Goal: Task Accomplishment & Management: Manage account settings

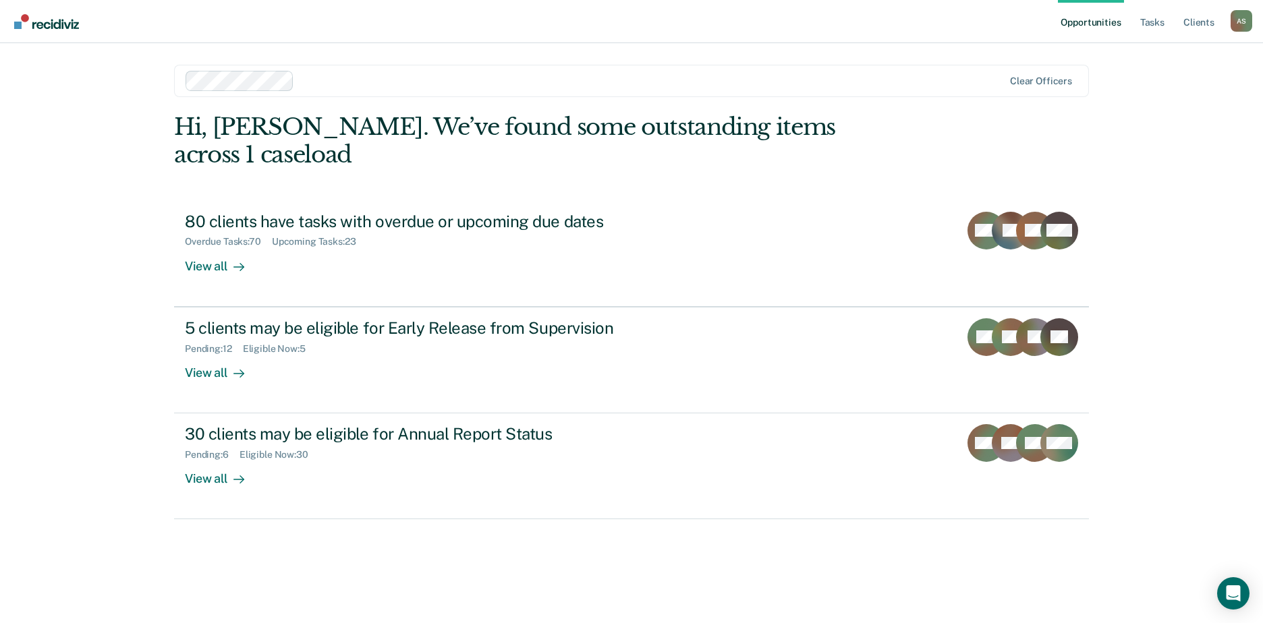
click at [1094, 18] on link "Opportunities" at bounding box center [1090, 21] width 65 height 43
click at [1090, 23] on link "Opportunities" at bounding box center [1090, 21] width 65 height 43
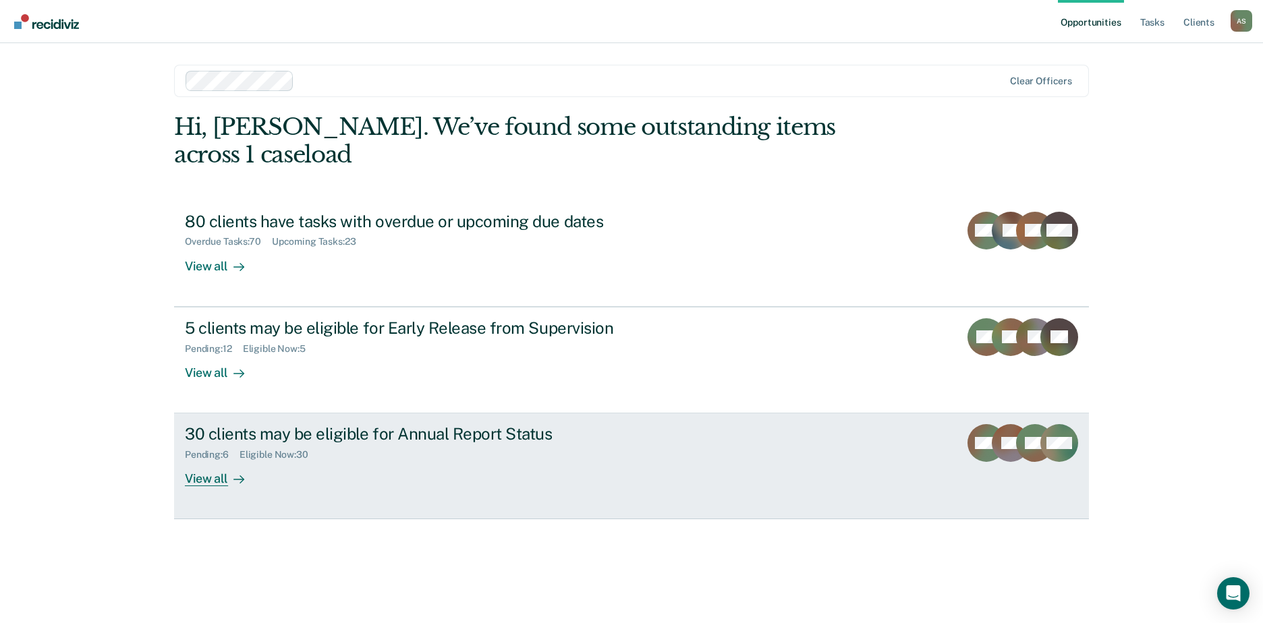
click at [497, 461] on div "30 clients may be eligible for Annual Report Status Pending : 6 Eligible Now : …" at bounding box center [438, 455] width 506 height 62
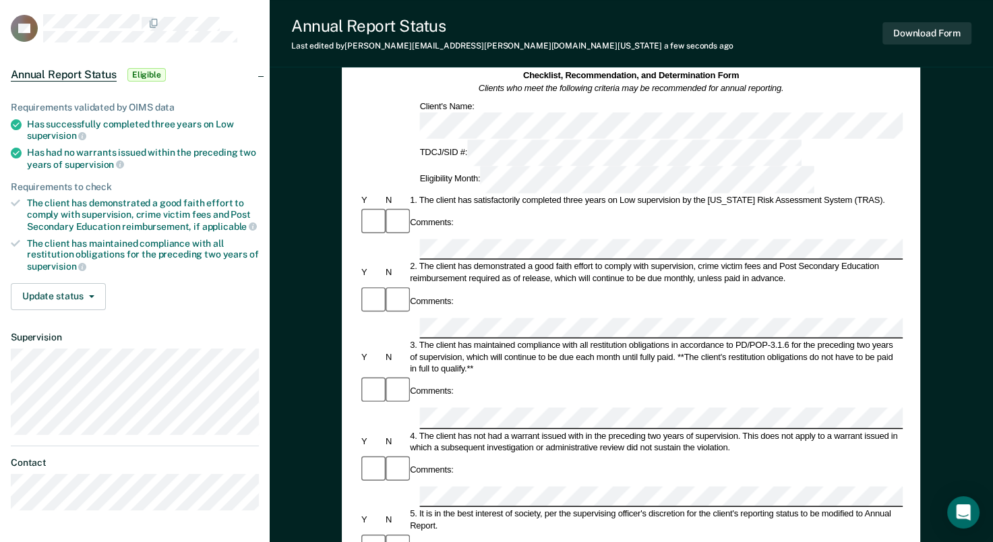
scroll to position [202, 0]
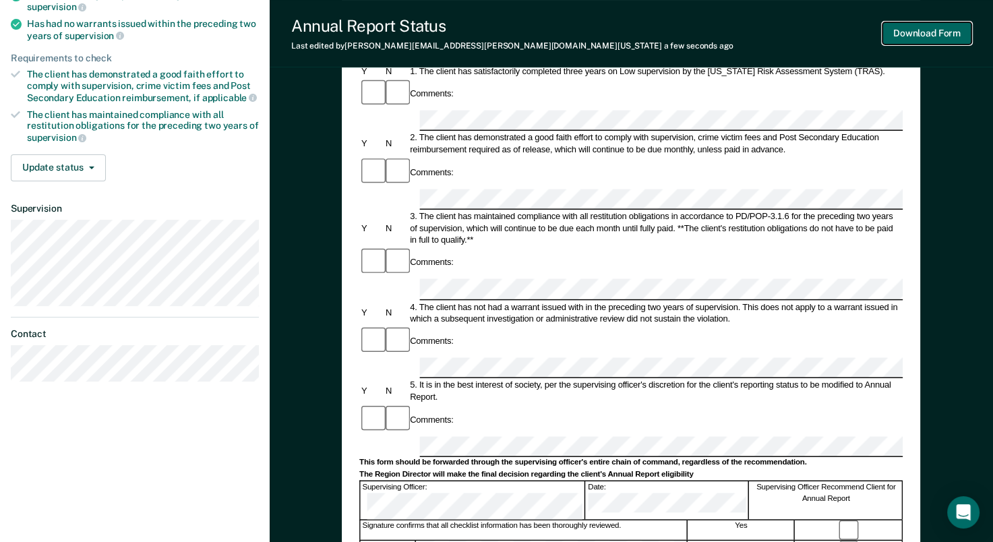
click at [906, 36] on button "Download Form" at bounding box center [927, 33] width 89 height 22
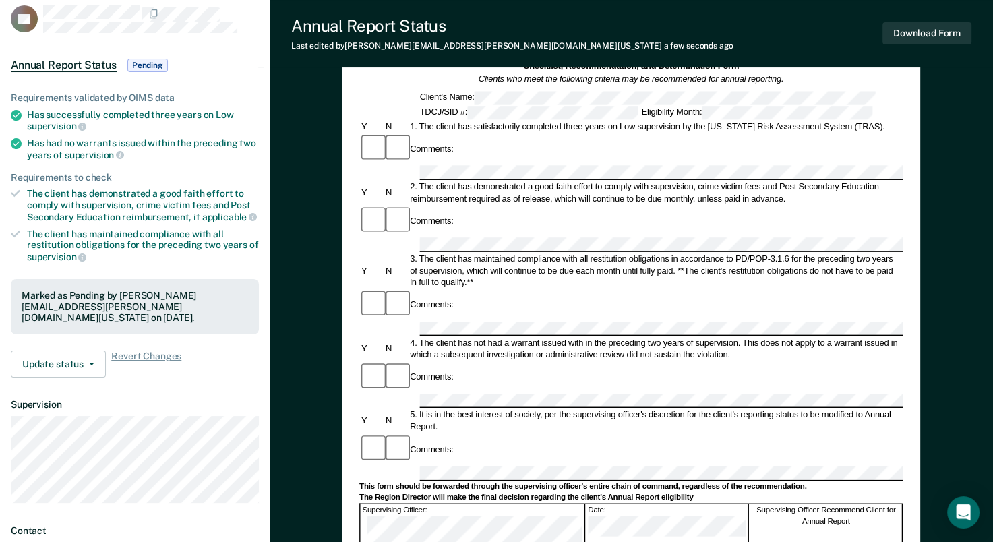
scroll to position [0, 0]
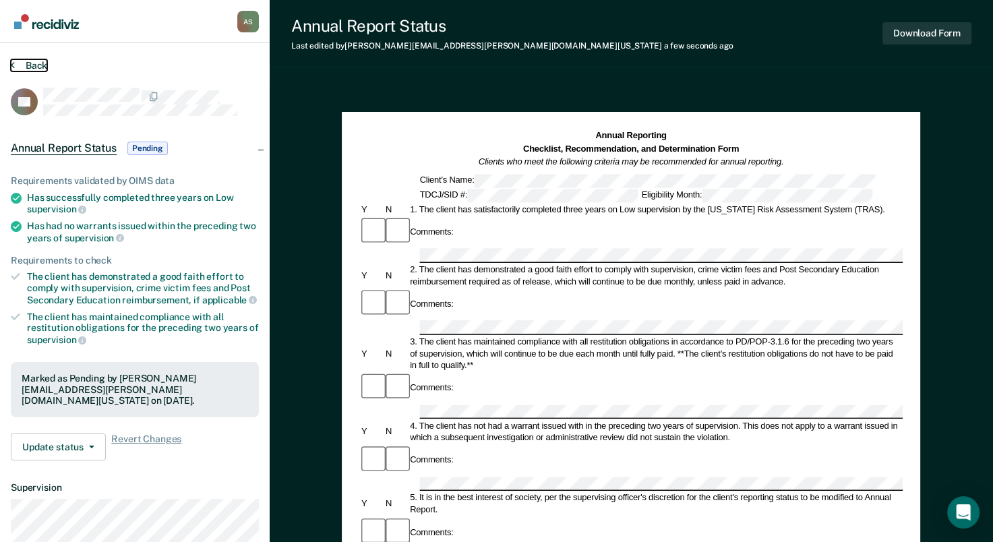
click at [22, 63] on button "Back" at bounding box center [29, 65] width 36 height 12
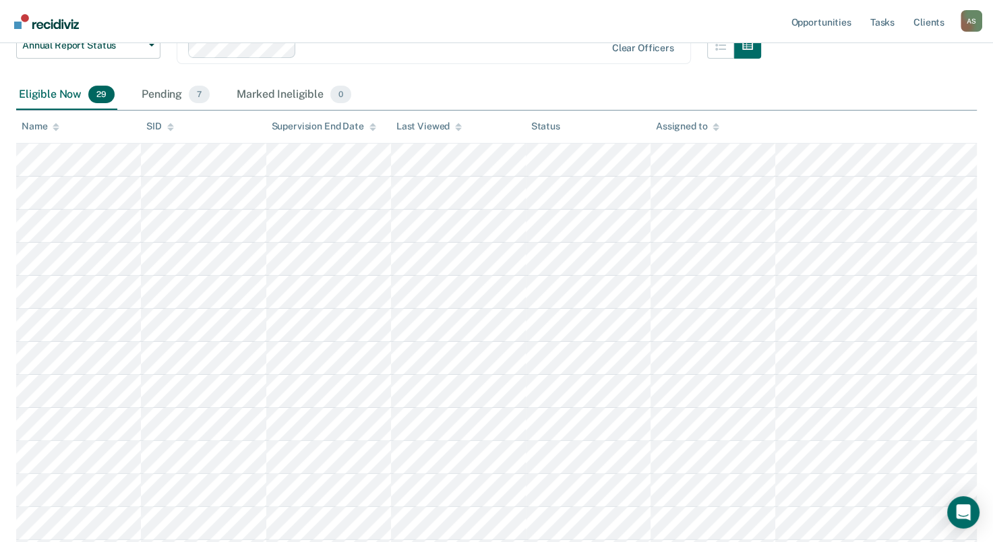
scroll to position [202, 0]
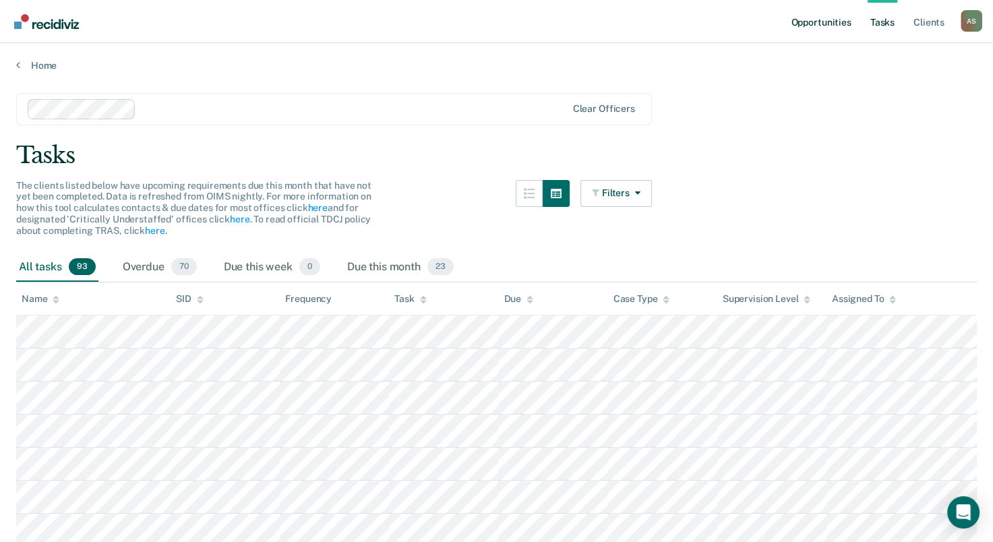
click at [839, 22] on link "Opportunities" at bounding box center [820, 21] width 65 height 43
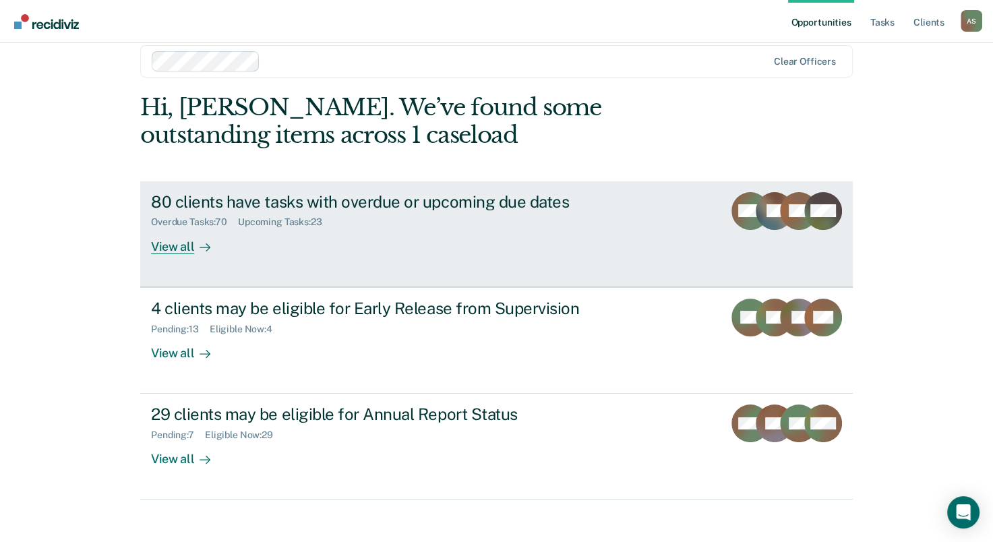
scroll to position [30, 0]
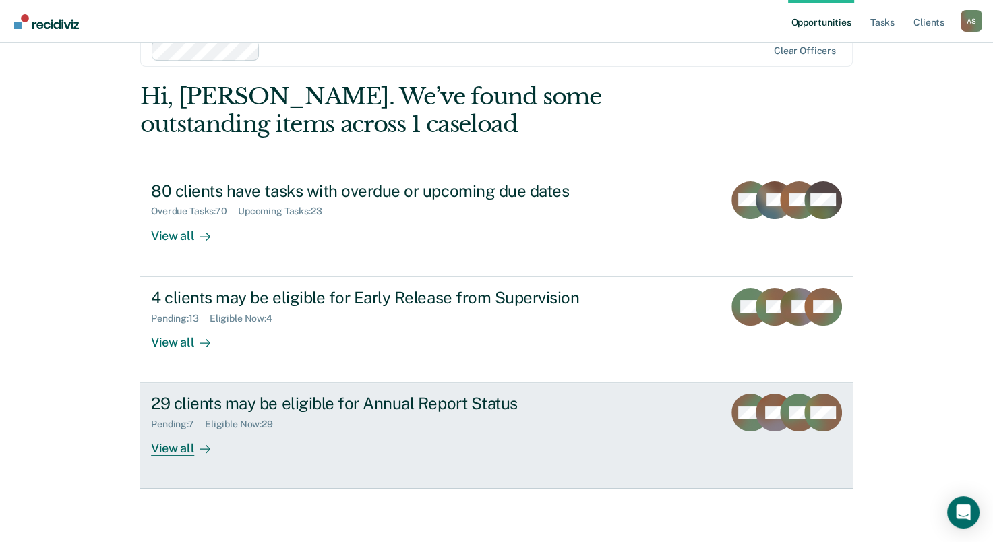
click at [347, 416] on div "Pending : 7 Eligible Now : 29" at bounding box center [387, 421] width 473 height 17
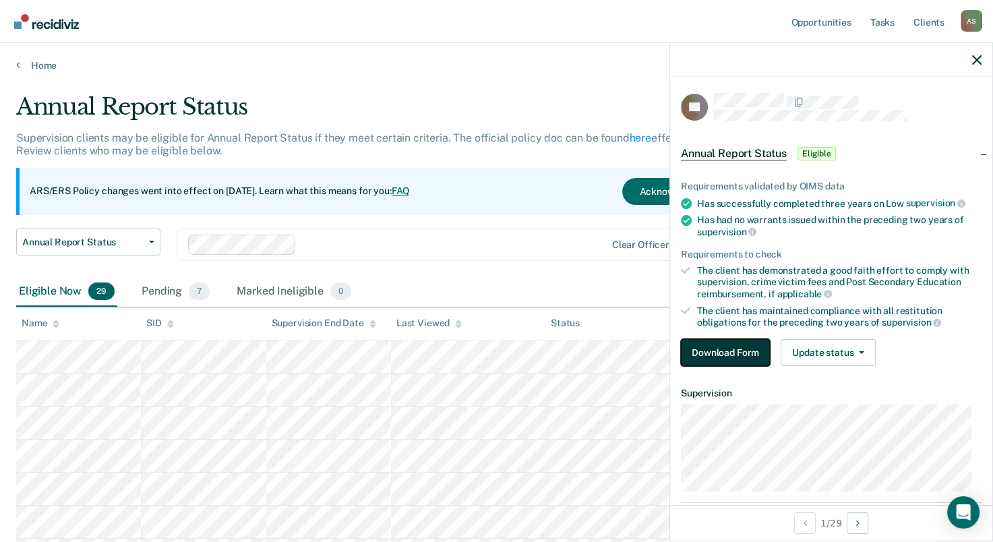
click at [734, 351] on button "Download Form" at bounding box center [725, 352] width 89 height 27
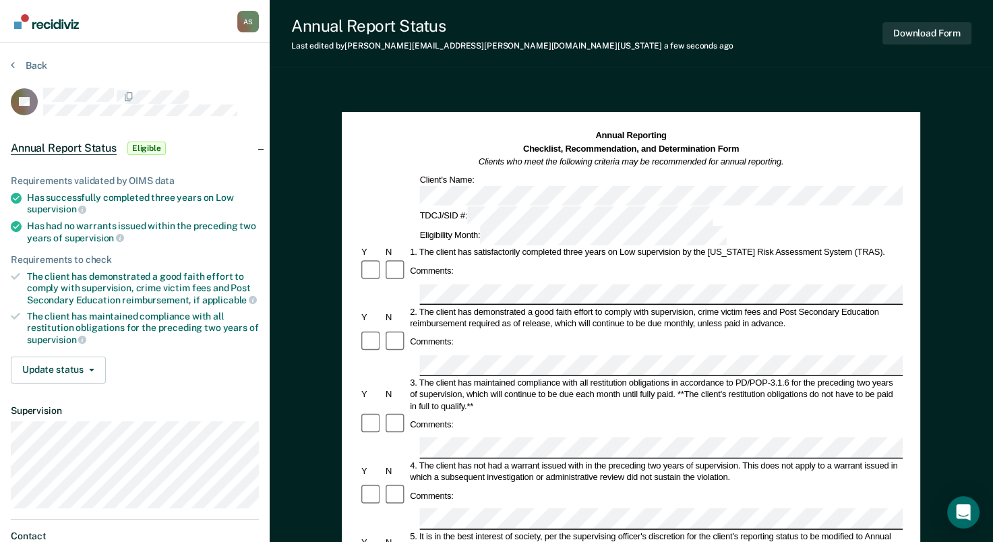
click at [913, 32] on button "Download Form" at bounding box center [927, 33] width 89 height 22
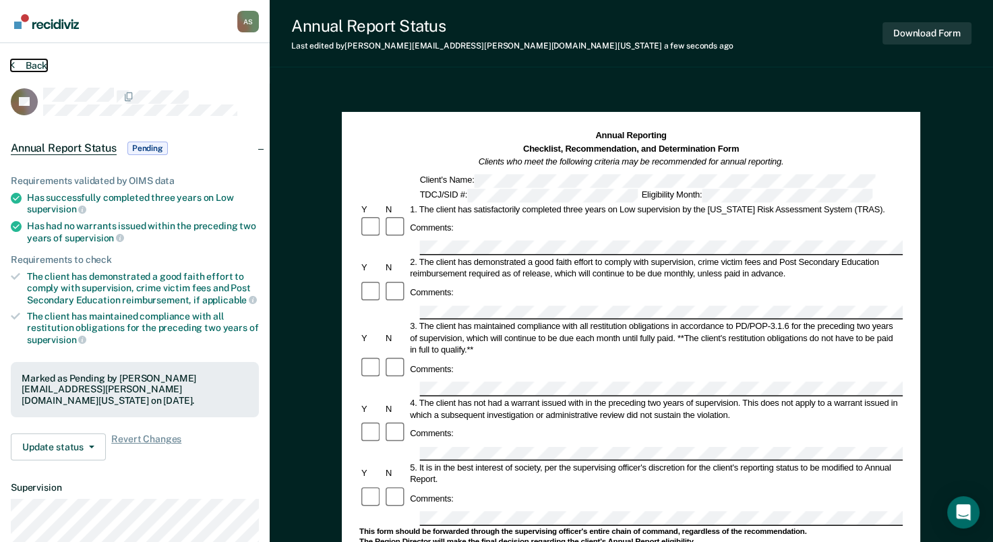
click at [40, 67] on button "Back" at bounding box center [29, 65] width 36 height 12
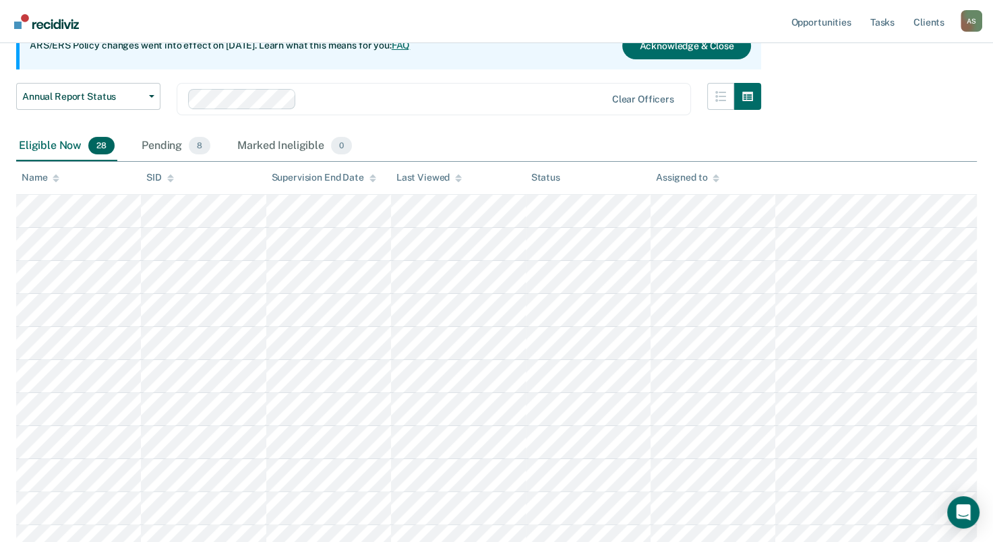
scroll to position [145, 0]
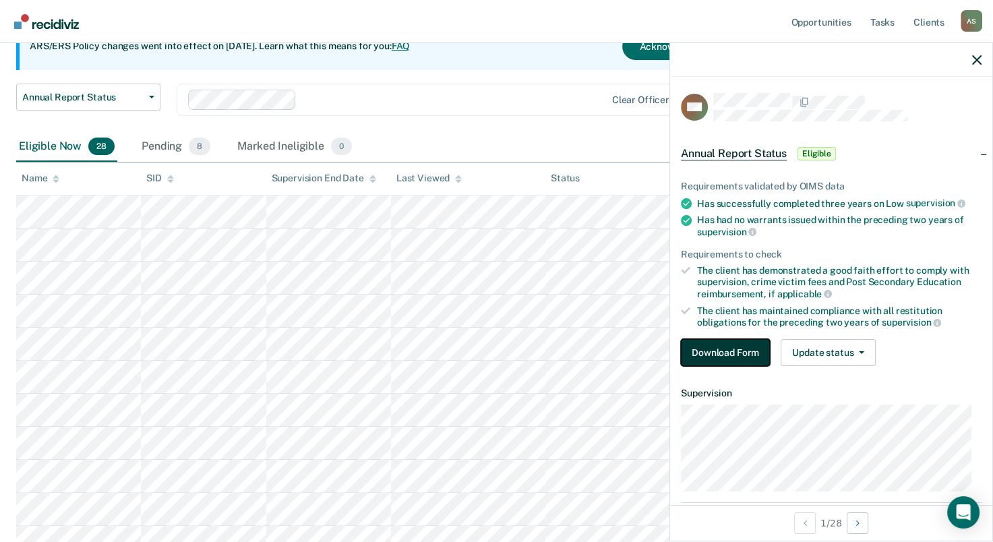
click at [730, 353] on button "Download Form" at bounding box center [725, 352] width 89 height 27
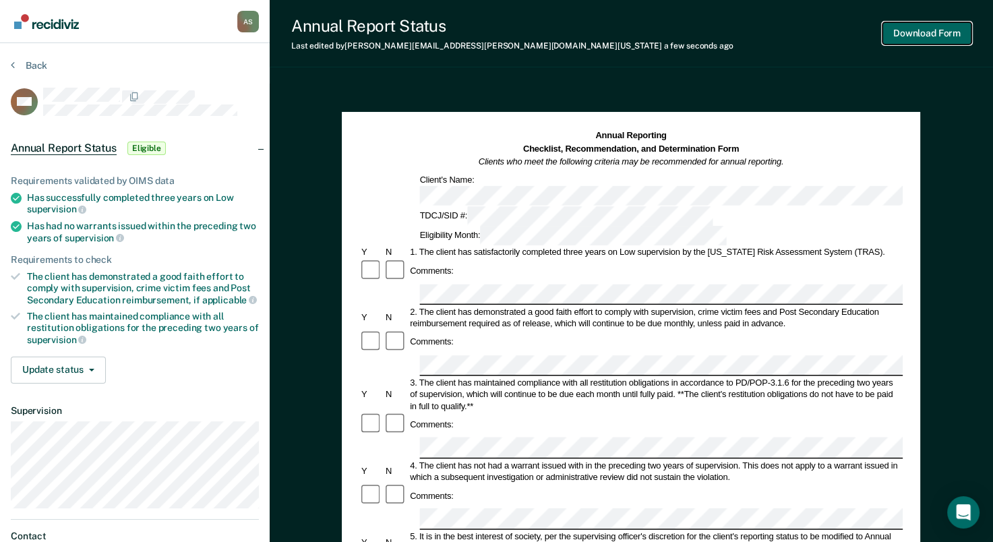
click at [923, 36] on button "Download Form" at bounding box center [927, 33] width 89 height 22
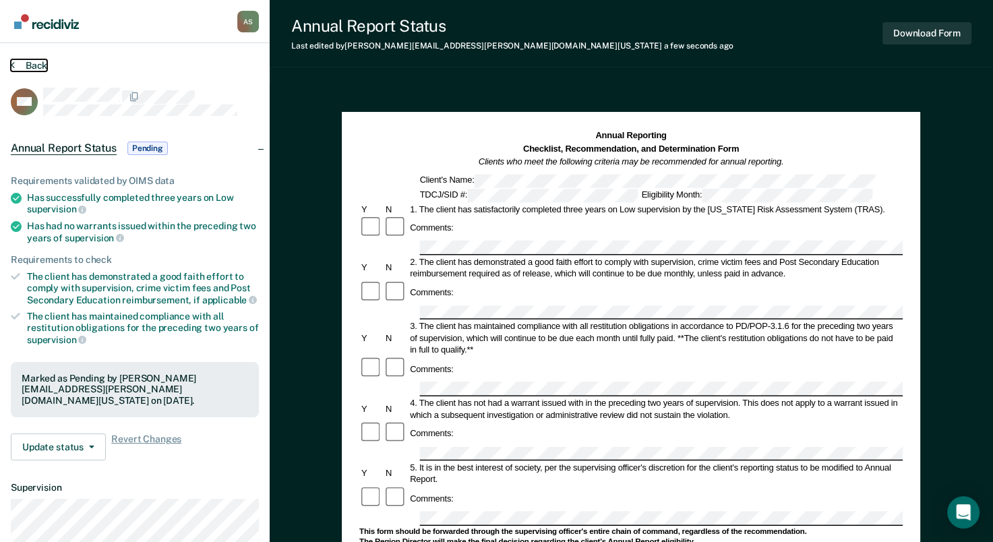
click at [40, 67] on button "Back" at bounding box center [29, 65] width 36 height 12
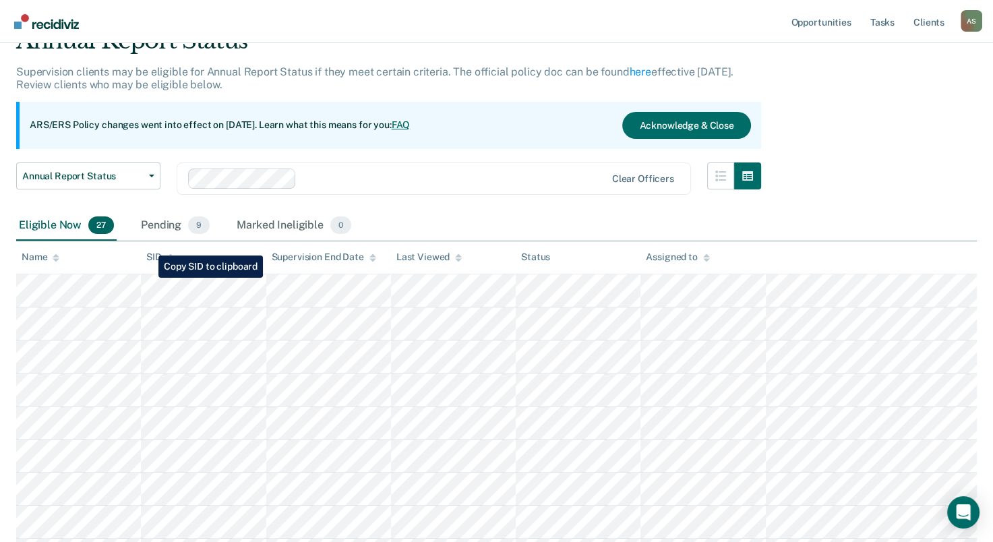
scroll to position [45, 0]
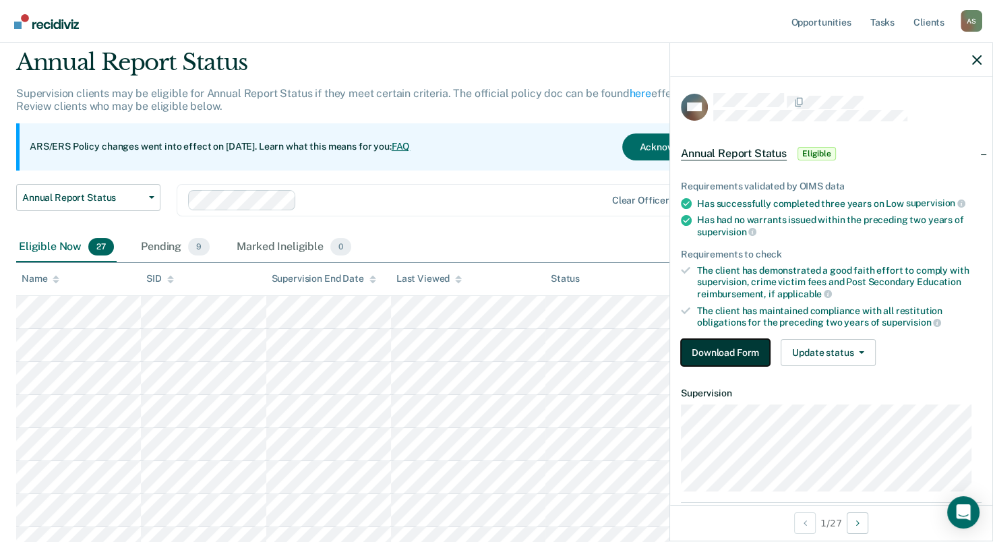
click at [735, 351] on button "Download Form" at bounding box center [725, 352] width 89 height 27
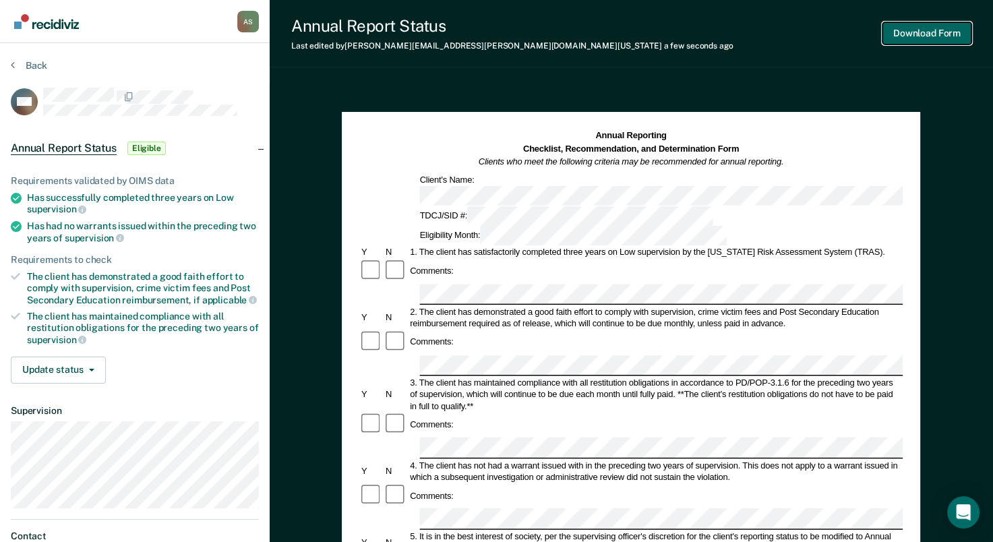
click at [926, 34] on button "Download Form" at bounding box center [927, 33] width 89 height 22
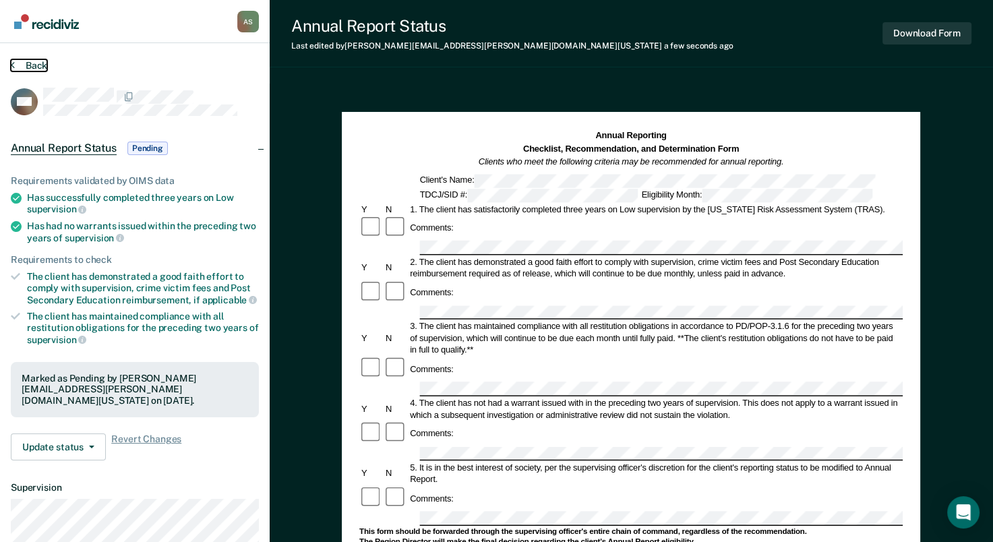
click at [26, 67] on button "Back" at bounding box center [29, 65] width 36 height 12
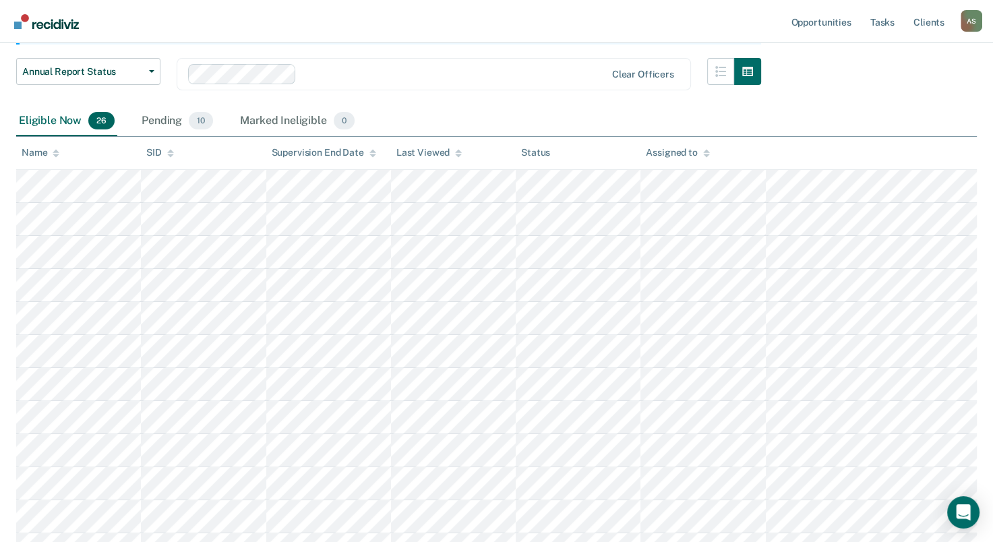
scroll to position [179, 0]
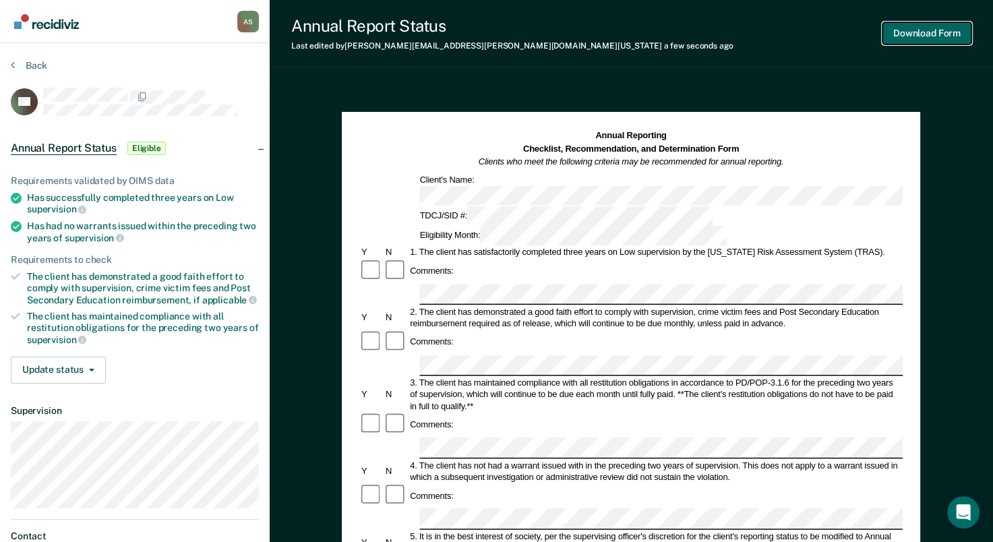
click at [921, 35] on button "Download Form" at bounding box center [927, 33] width 89 height 22
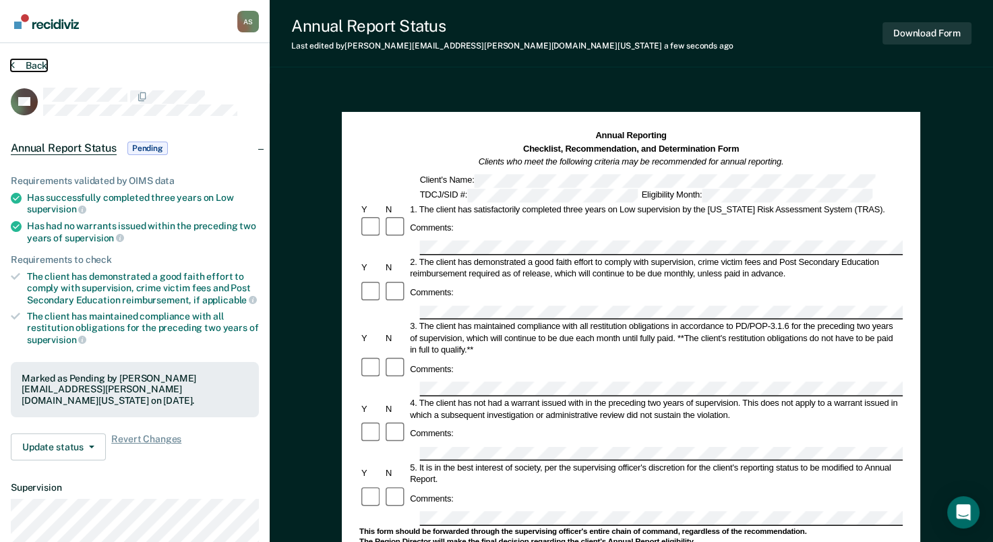
click at [41, 65] on button "Back" at bounding box center [29, 65] width 36 height 12
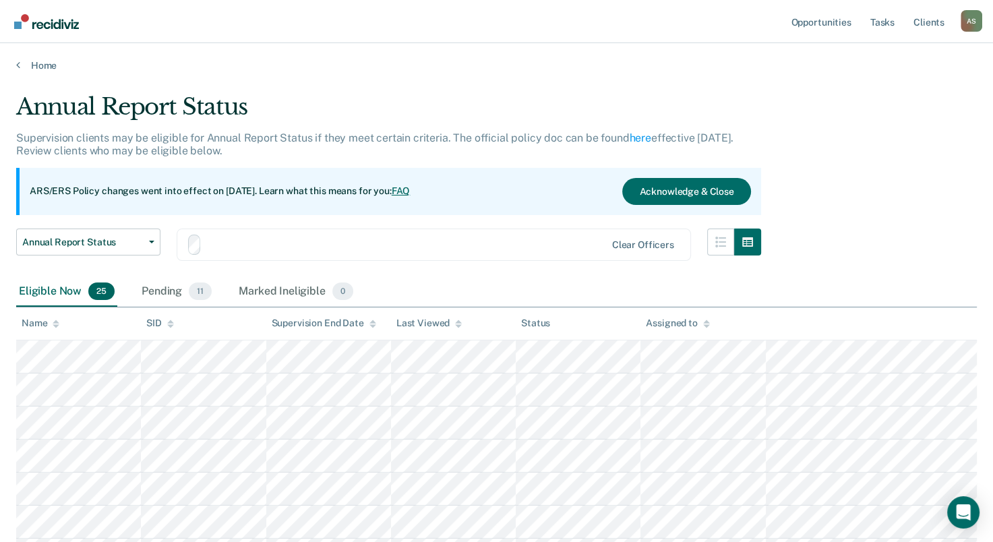
scroll to position [179, 0]
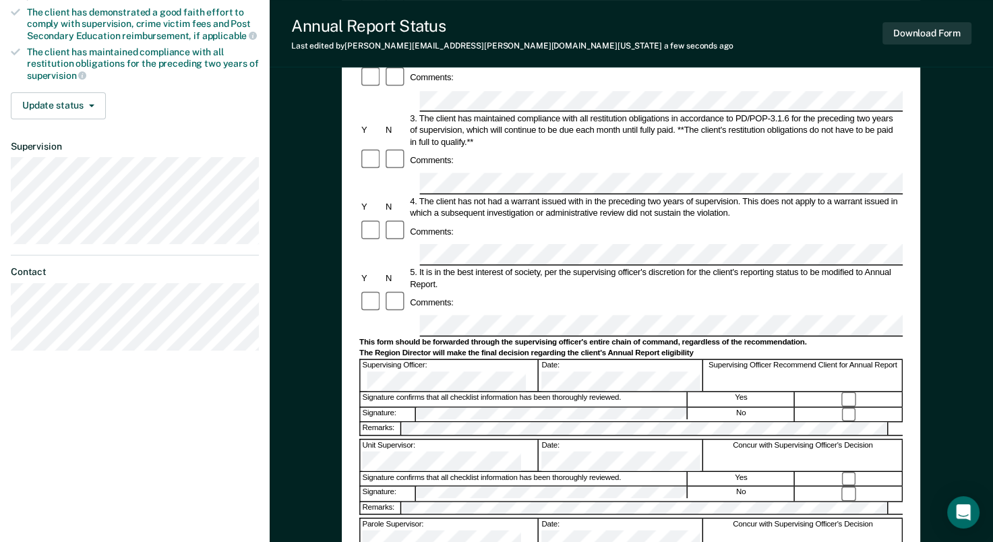
scroll to position [337, 0]
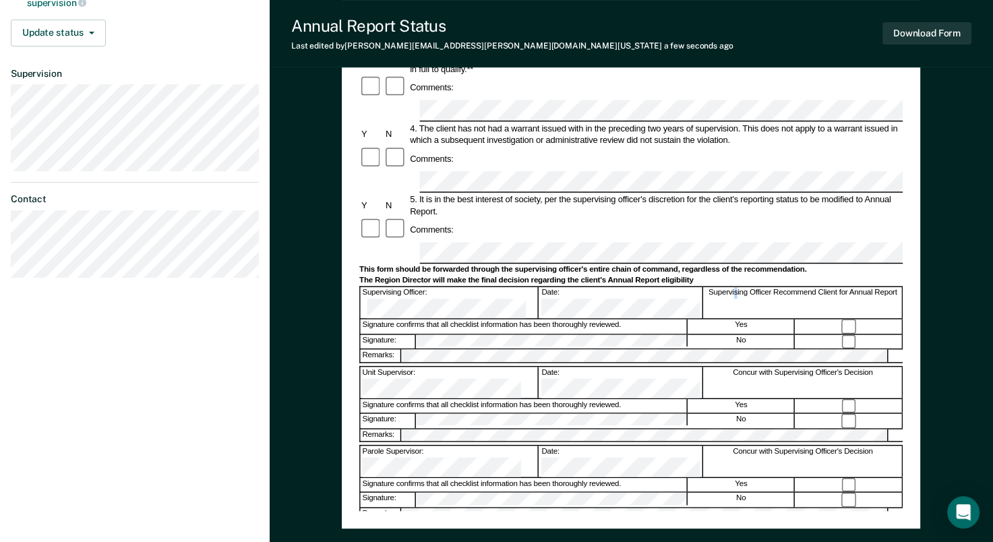
drag, startPoint x: 511, startPoint y: 142, endPoint x: 732, endPoint y: 182, distance: 224.2
click at [732, 182] on form "Annual Reporting Checklist, Recommendation, and Determination Form Clients who …" at bounding box center [631, 241] width 544 height 898
click at [917, 27] on button "Download Form" at bounding box center [927, 33] width 89 height 22
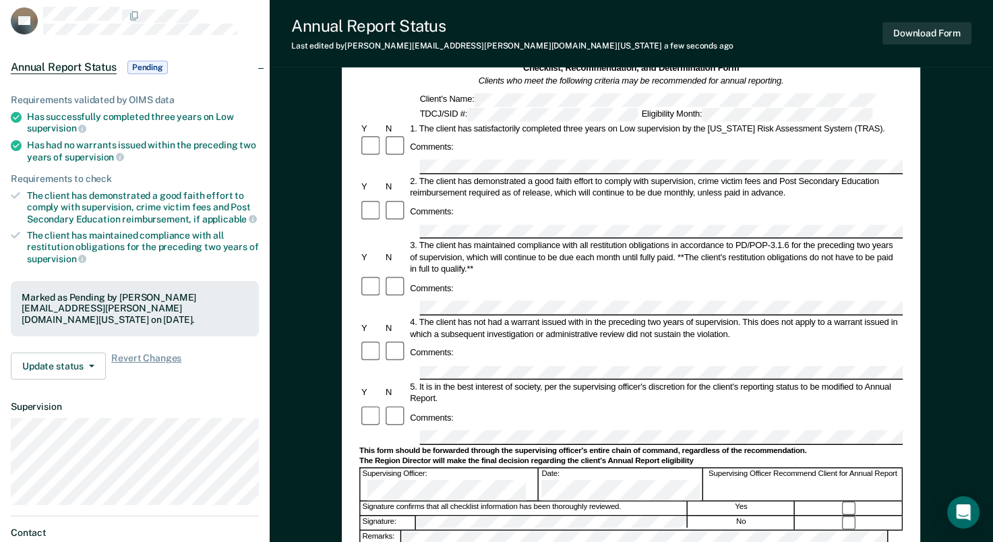
scroll to position [0, 0]
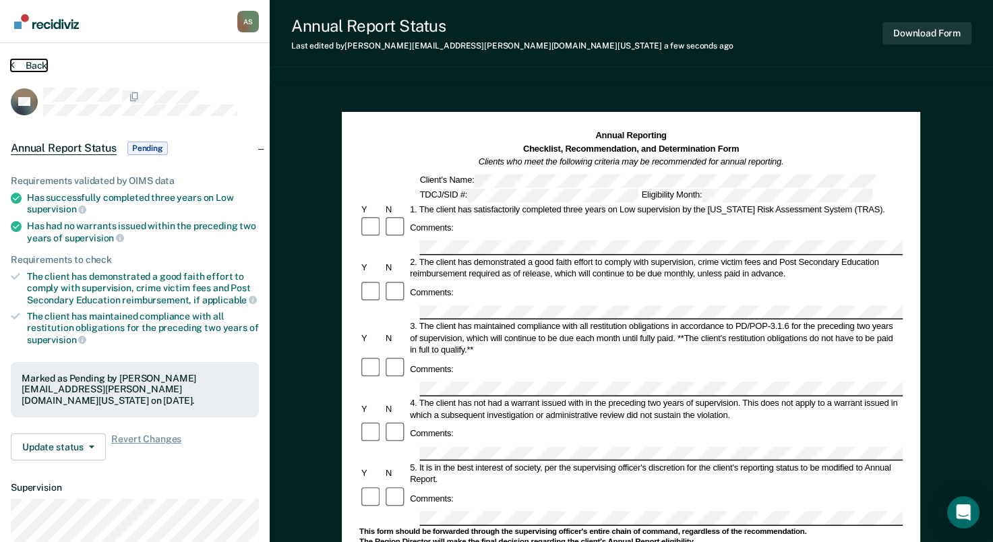
click at [34, 61] on button "Back" at bounding box center [29, 65] width 36 height 12
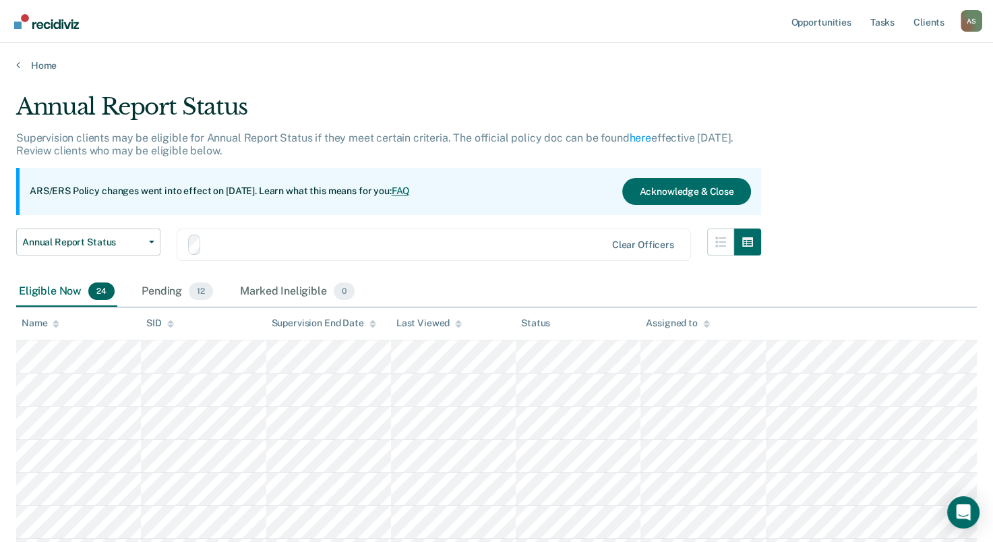
scroll to position [179, 0]
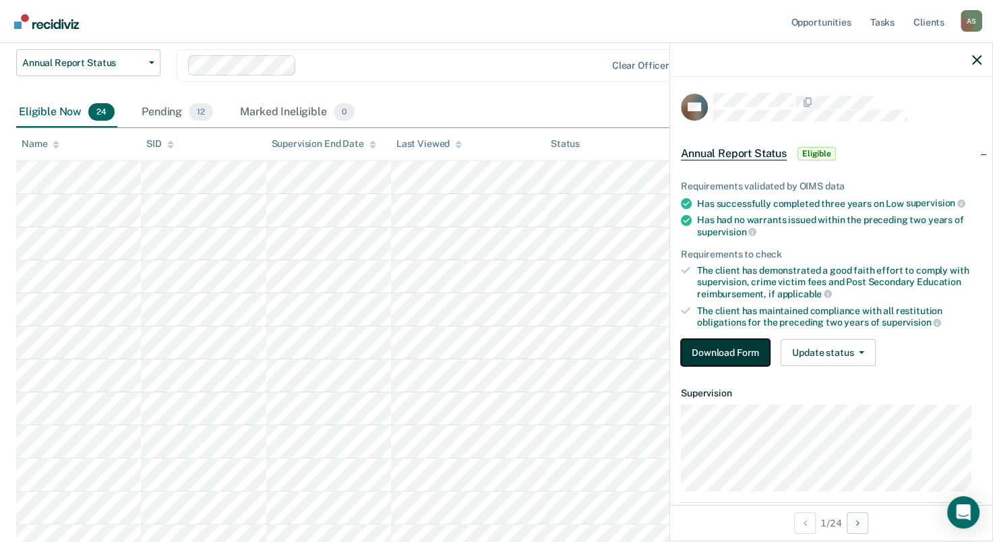
click at [737, 353] on button "Download Form" at bounding box center [725, 352] width 89 height 27
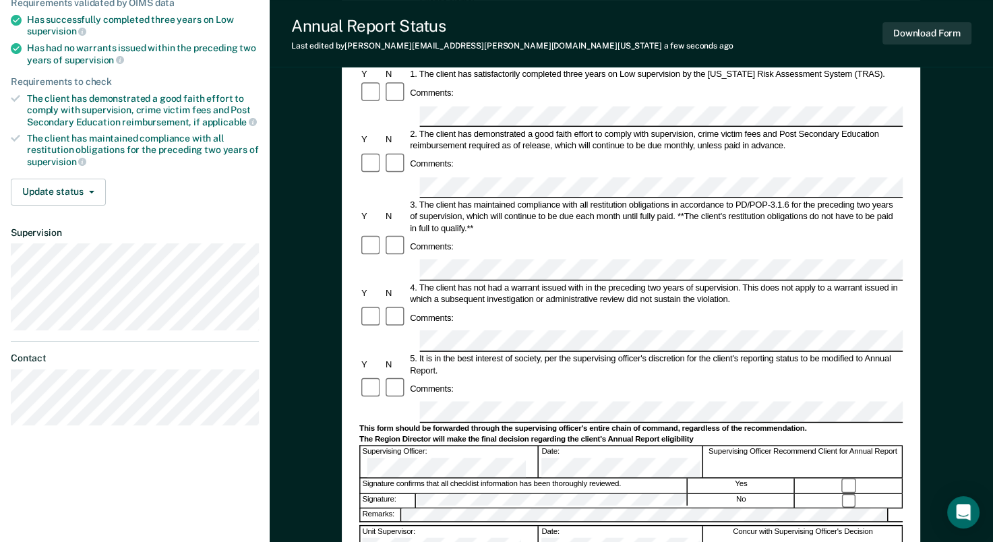
scroll to position [202, 0]
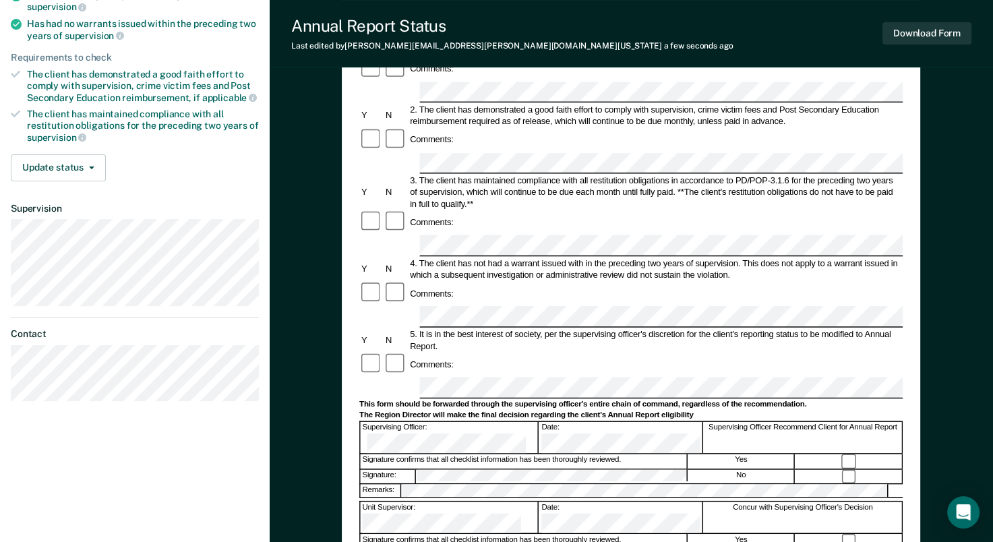
drag, startPoint x: 486, startPoint y: 159, endPoint x: 448, endPoint y: 202, distance: 56.9
click at [448, 202] on form "Annual Reporting Checklist, Recommendation, and Determination Form Clients who …" at bounding box center [631, 376] width 544 height 898
drag, startPoint x: 448, startPoint y: 202, endPoint x: 540, endPoint y: 178, distance: 94.7
click at [540, 257] on div "4. The client has not had a warrant issued with in the preceding two years of s…" at bounding box center [656, 269] width 495 height 24
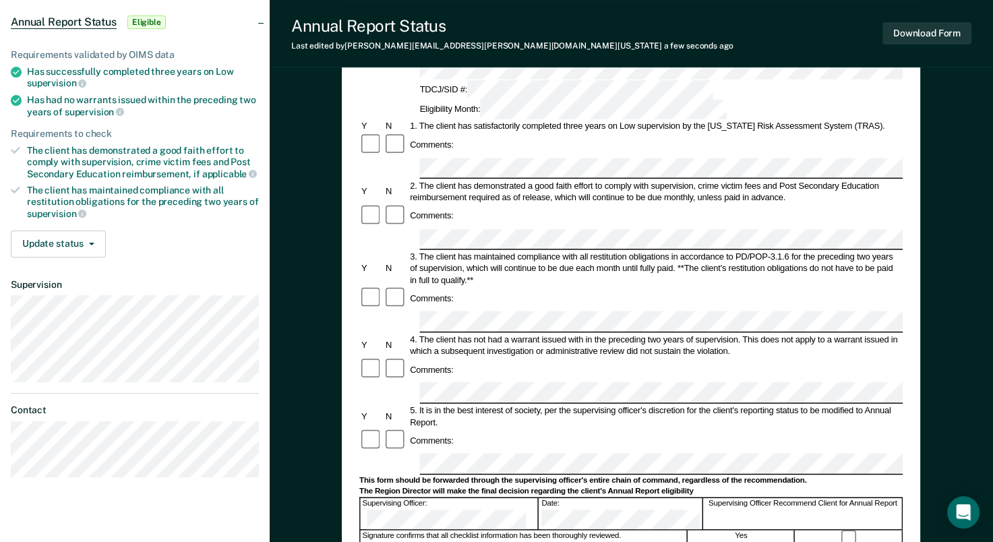
scroll to position [135, 0]
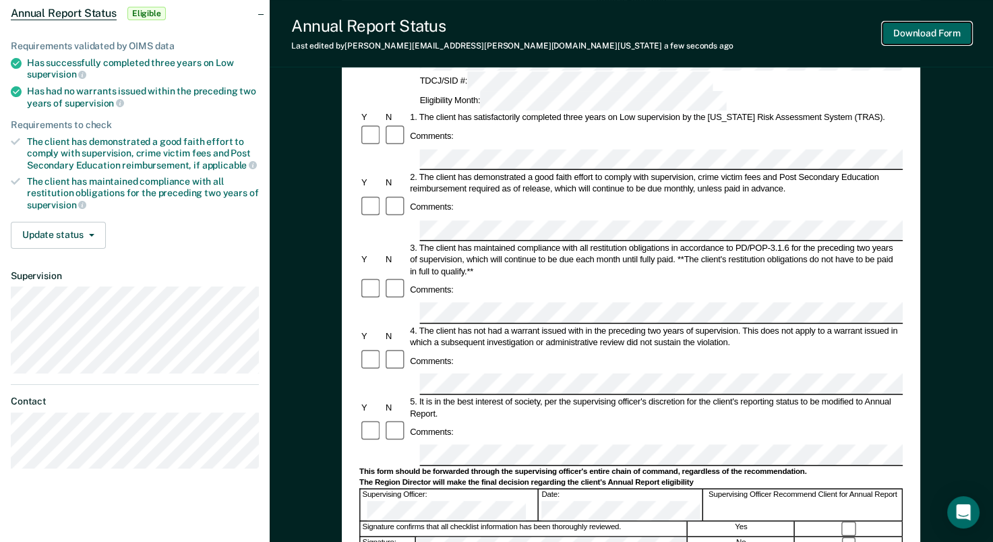
click at [940, 30] on button "Download Form" at bounding box center [927, 33] width 89 height 22
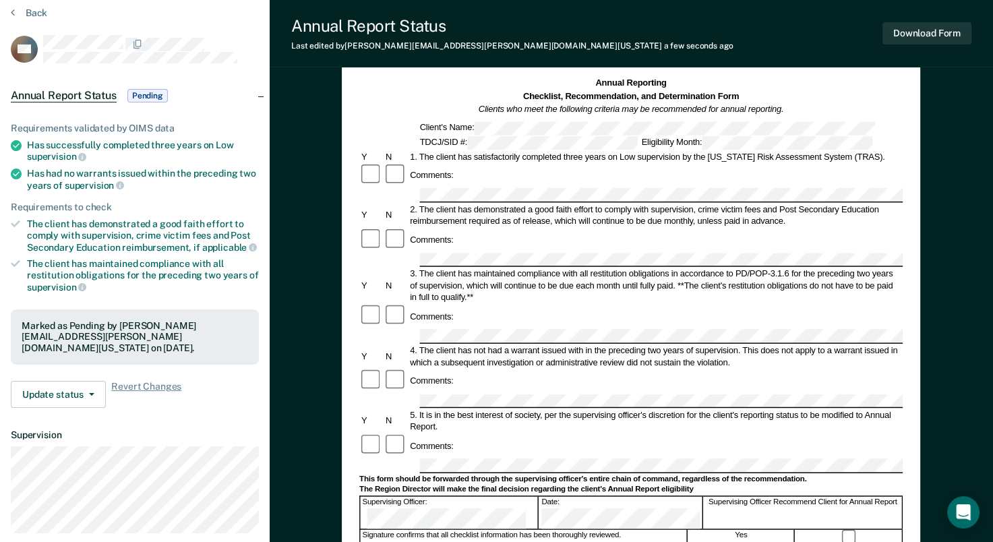
scroll to position [0, 0]
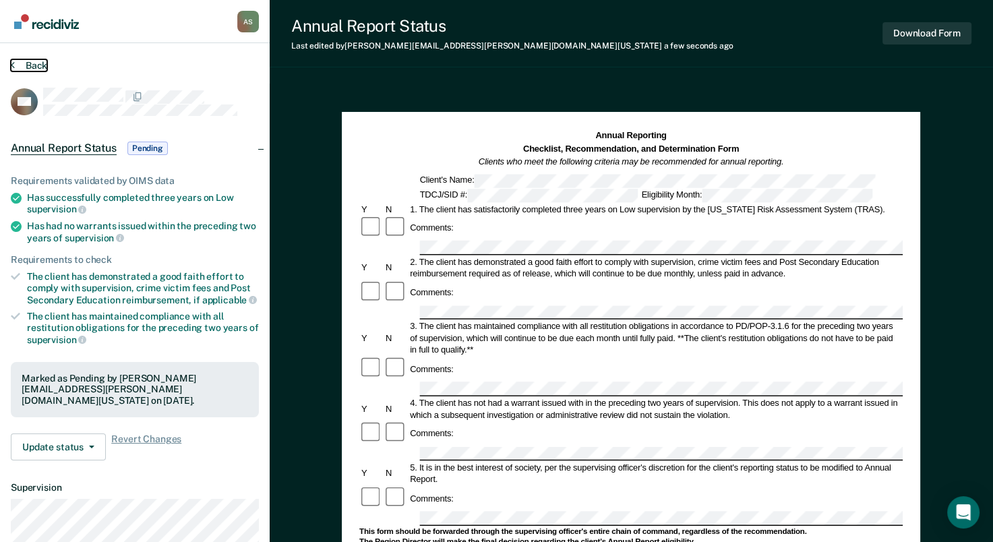
click at [36, 64] on button "Back" at bounding box center [29, 65] width 36 height 12
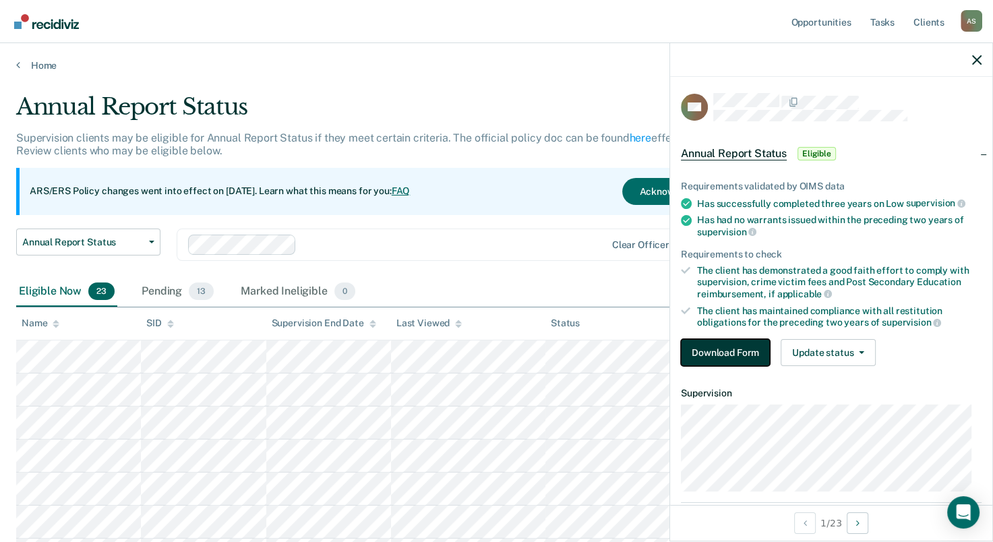
click at [718, 353] on button "Download Form" at bounding box center [725, 352] width 89 height 27
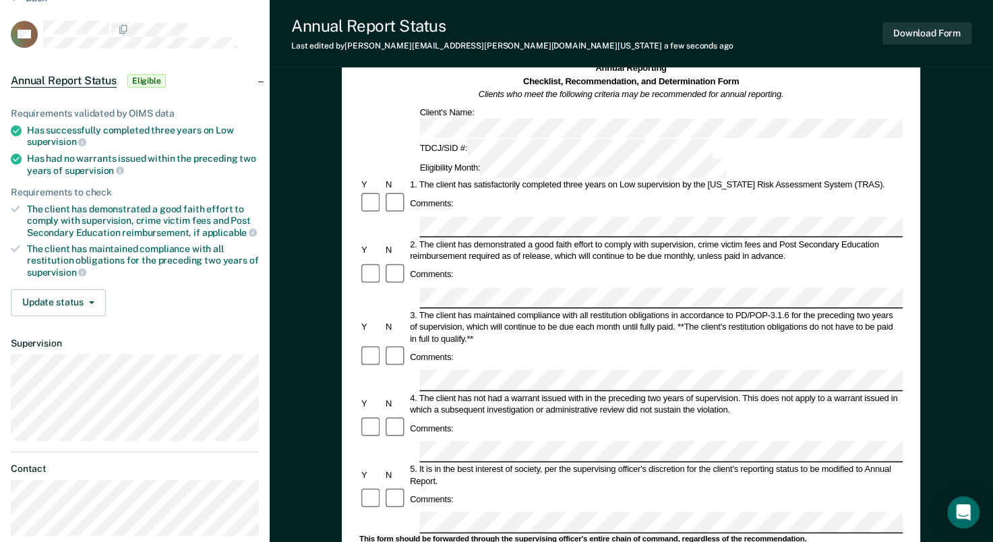
scroll to position [135, 0]
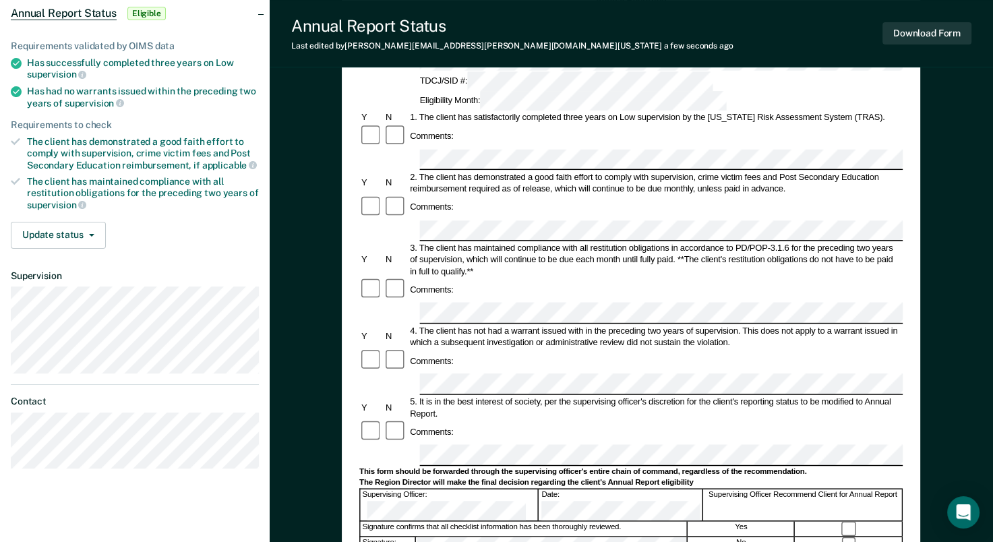
drag, startPoint x: 499, startPoint y: 244, endPoint x: 544, endPoint y: 227, distance: 48.5
click at [548, 278] on div "Comments:" at bounding box center [631, 290] width 544 height 24
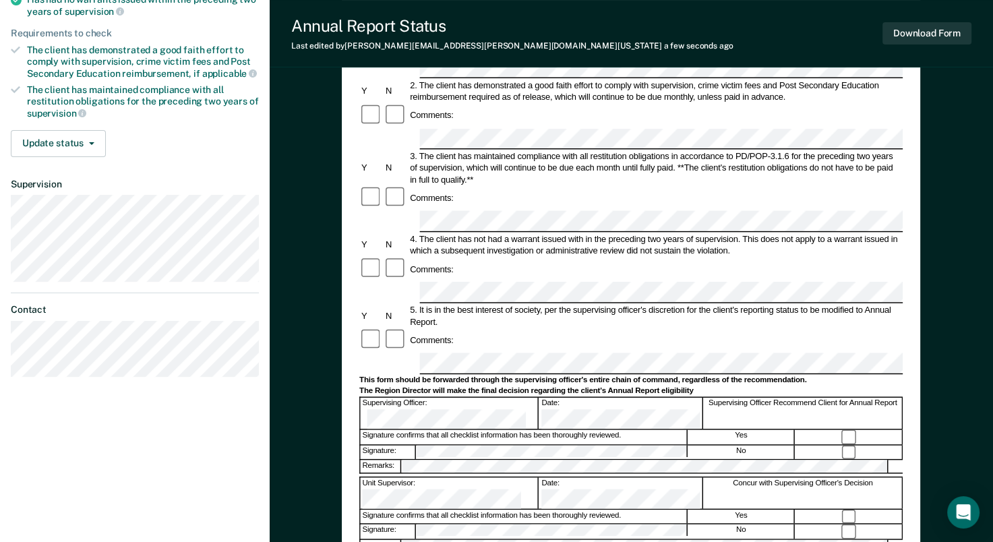
scroll to position [0, 0]
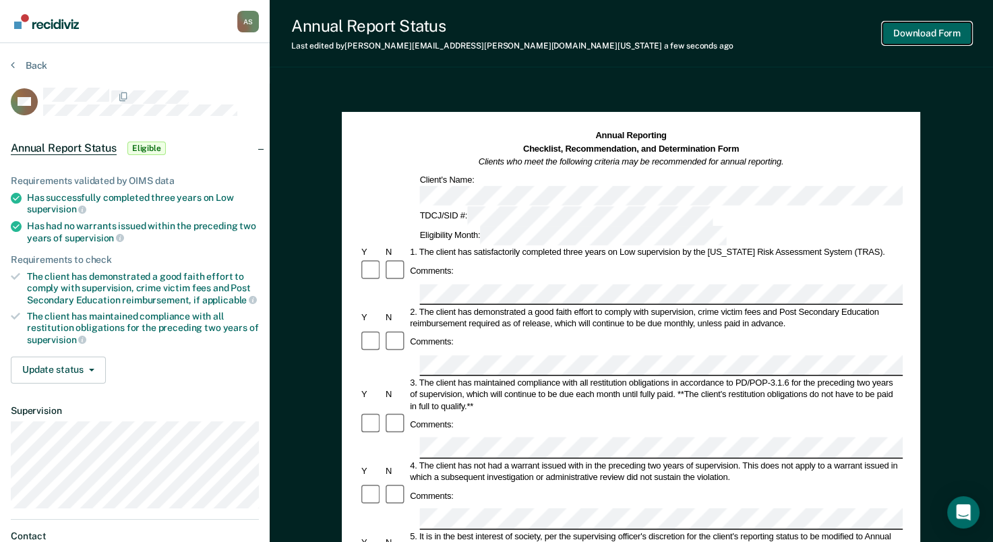
click at [915, 32] on button "Download Form" at bounding box center [927, 33] width 89 height 22
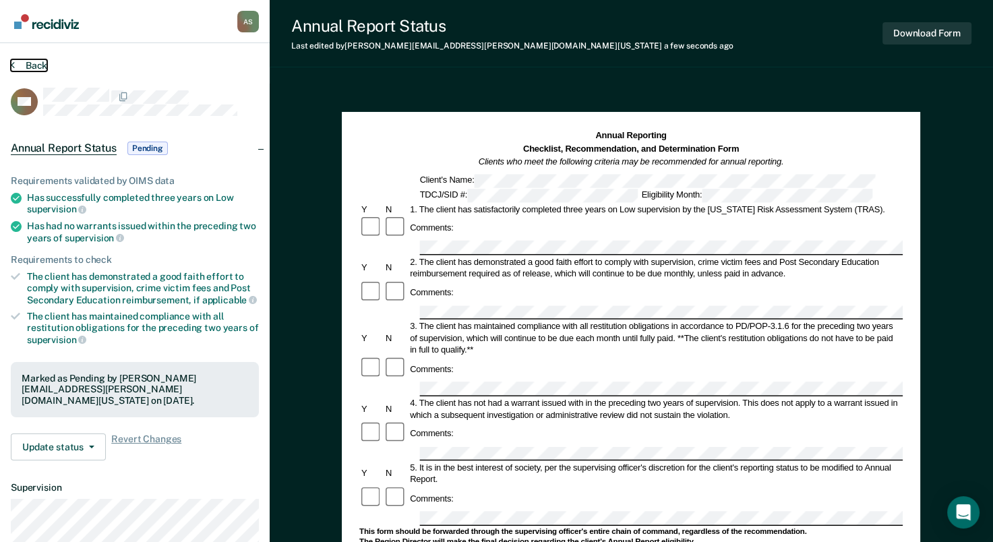
click at [35, 65] on button "Back" at bounding box center [29, 65] width 36 height 12
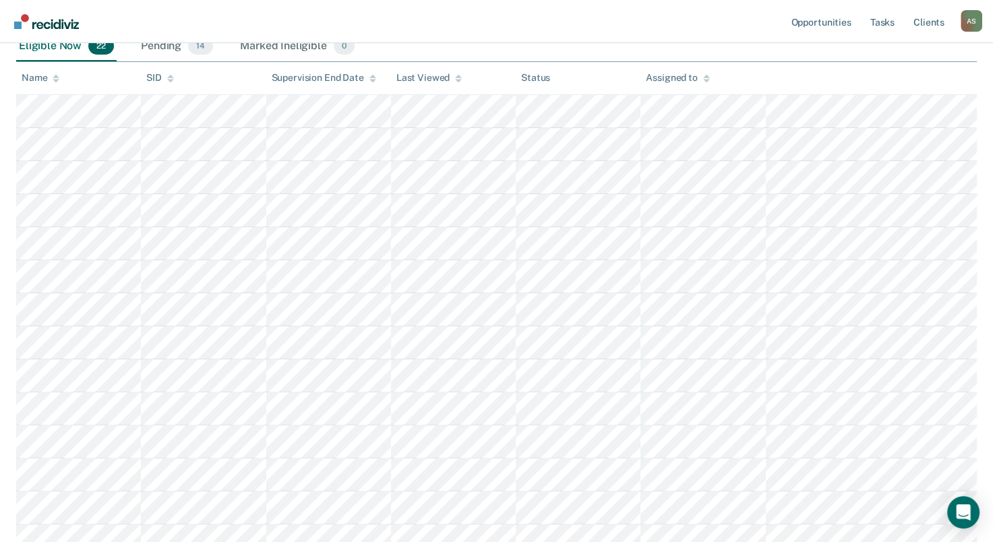
scroll to position [270, 0]
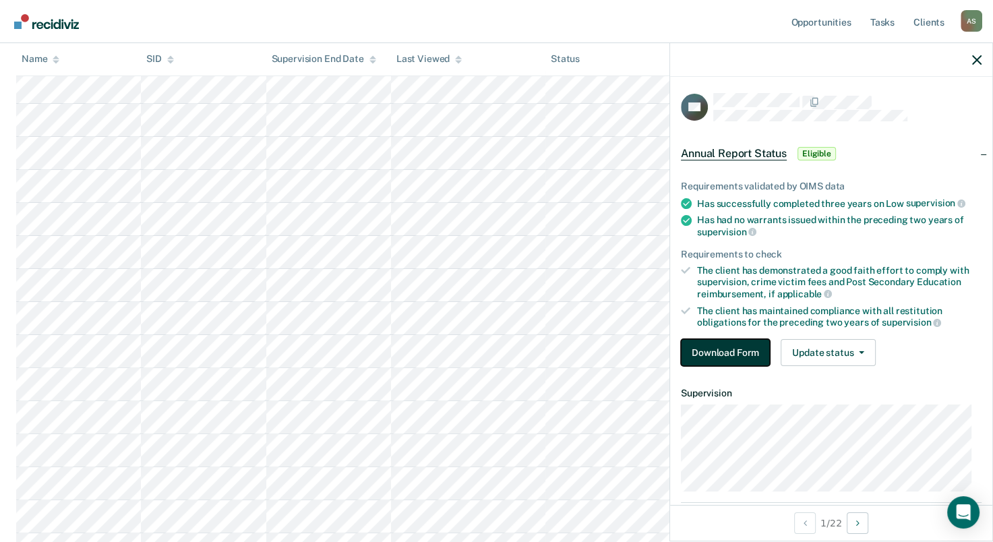
click at [735, 356] on button "Download Form" at bounding box center [725, 352] width 89 height 27
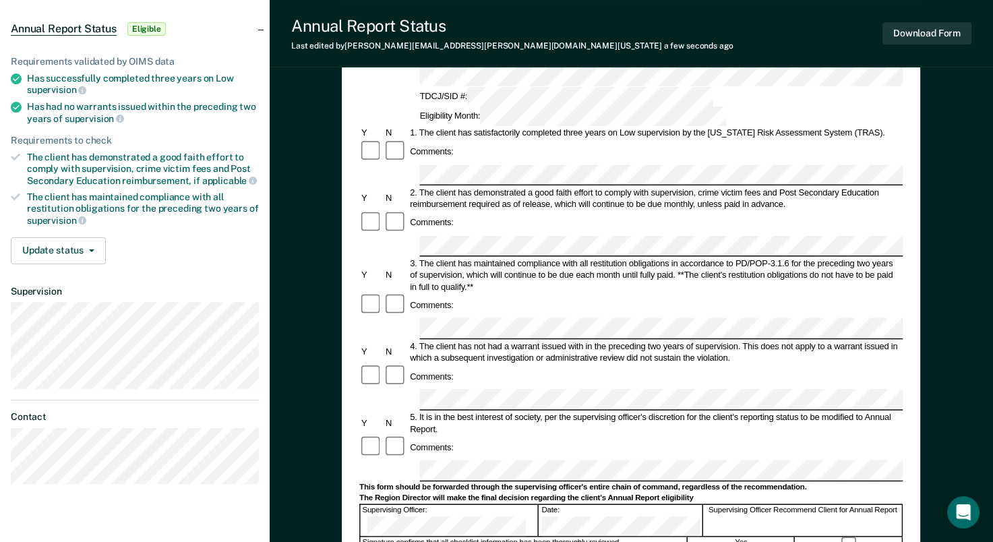
scroll to position [135, 0]
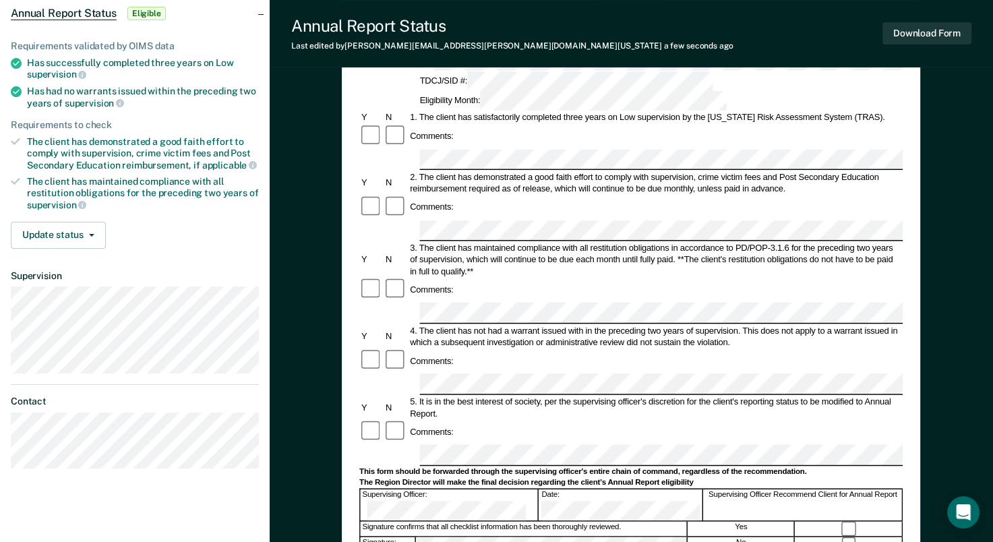
drag, startPoint x: 406, startPoint y: 229, endPoint x: 538, endPoint y: 223, distance: 132.4
click at [539, 278] on div "Comments:" at bounding box center [631, 290] width 544 height 24
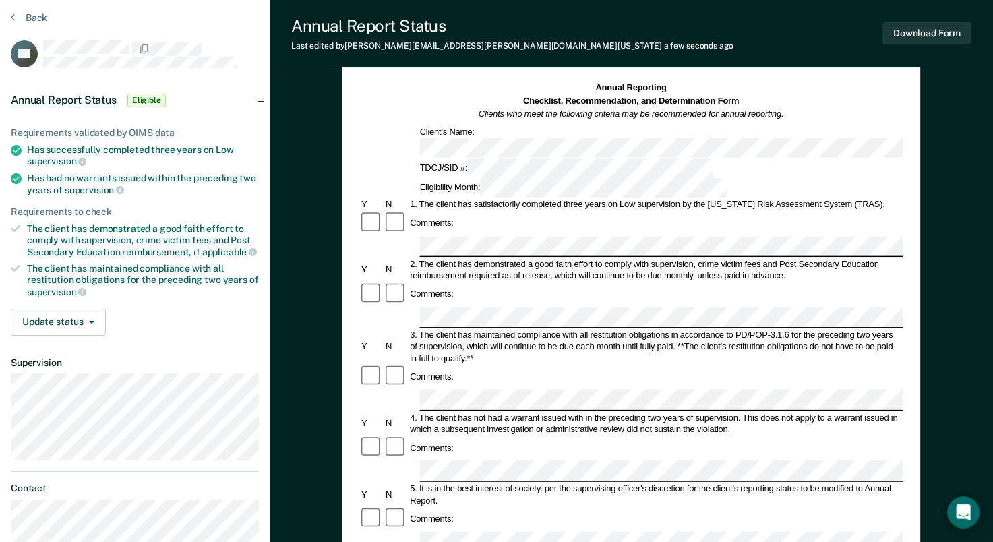
scroll to position [0, 0]
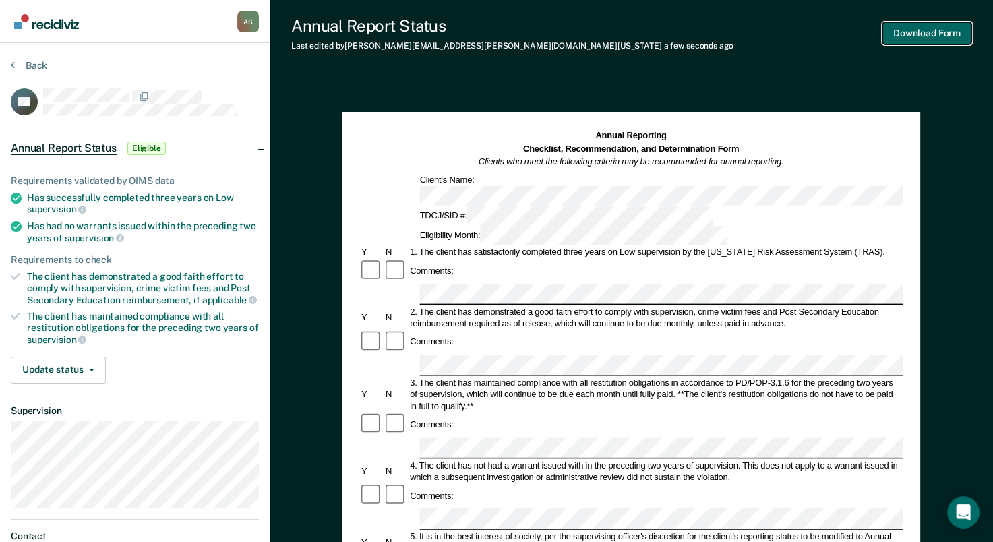
click at [915, 40] on button "Download Form" at bounding box center [927, 33] width 89 height 22
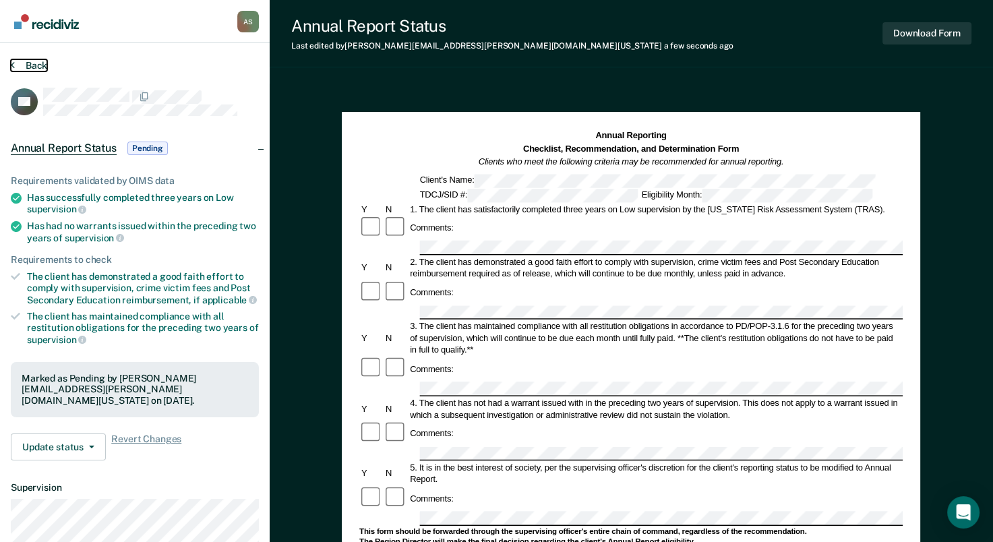
click at [30, 64] on button "Back" at bounding box center [29, 65] width 36 height 12
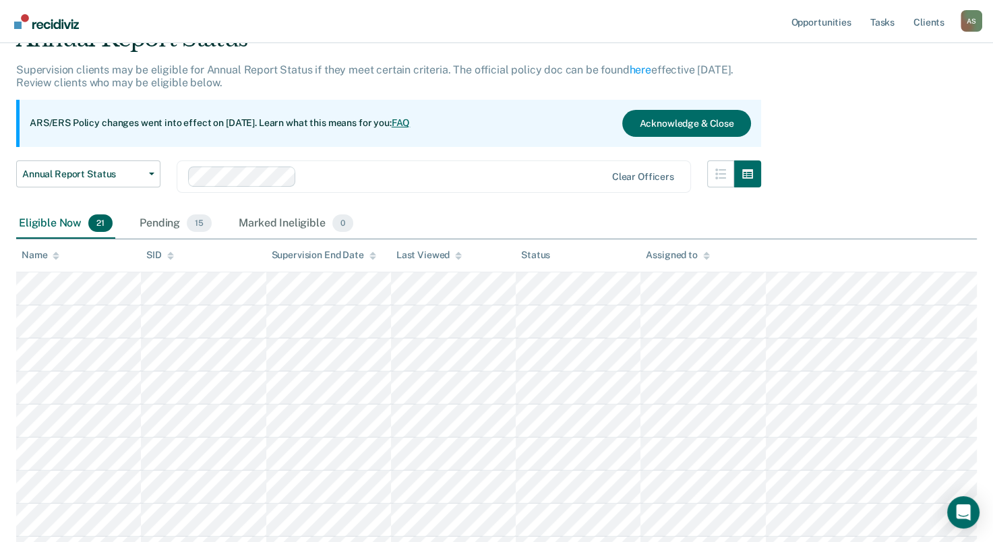
scroll to position [135, 0]
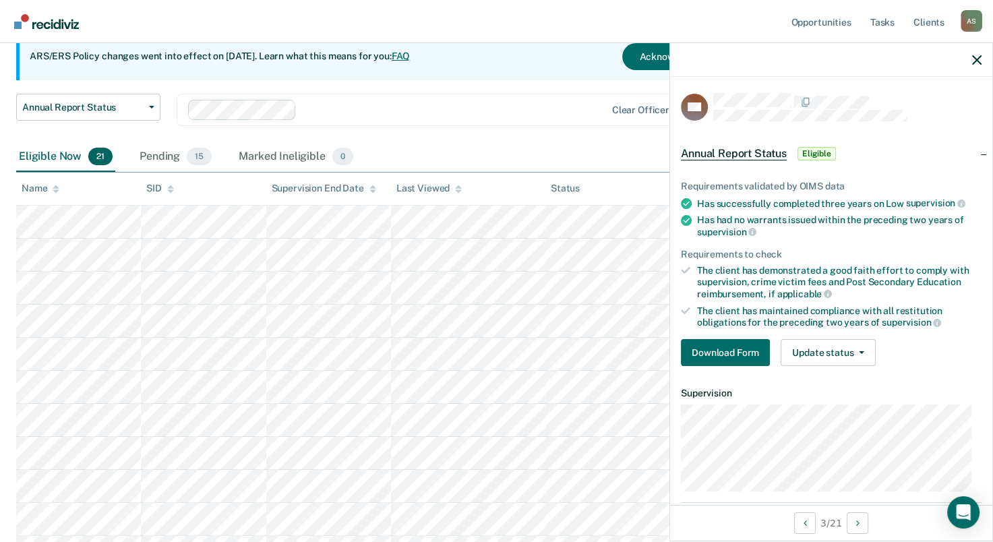
click at [981, 57] on div at bounding box center [831, 60] width 322 height 34
click at [974, 58] on icon "button" at bounding box center [977, 59] width 9 height 9
click at [865, 353] on button "Update status" at bounding box center [828, 352] width 95 height 27
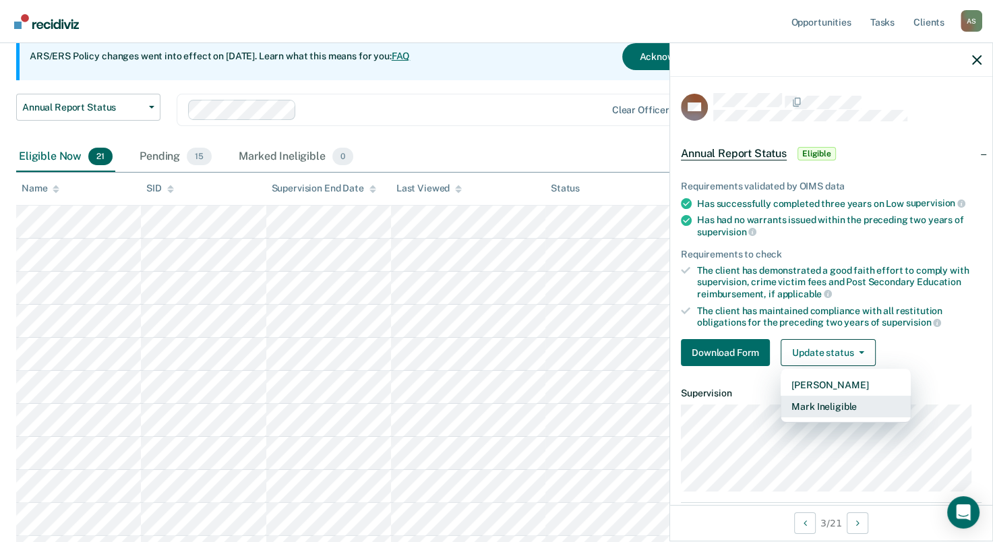
click at [872, 405] on button "Mark Ineligible" at bounding box center [846, 407] width 130 height 22
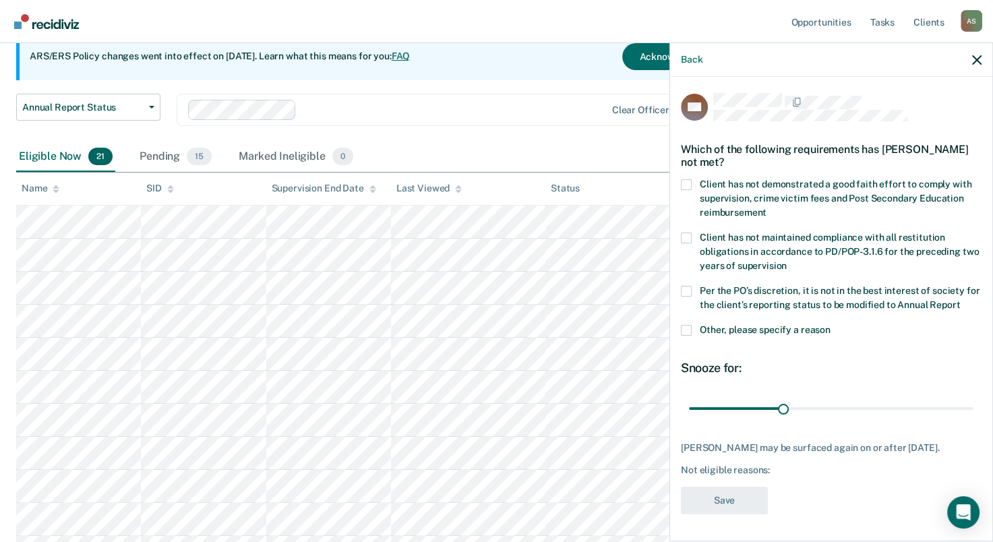
click at [695, 339] on label "Other, please specify a reason" at bounding box center [831, 332] width 301 height 14
click at [831, 325] on input "Other, please specify a reason" at bounding box center [831, 325] width 0 height 0
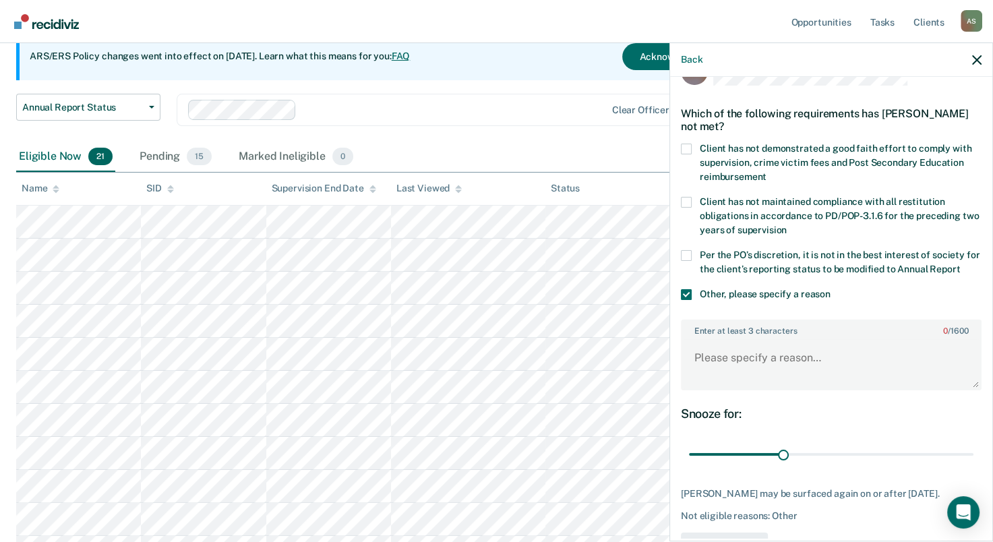
scroll to position [92, 0]
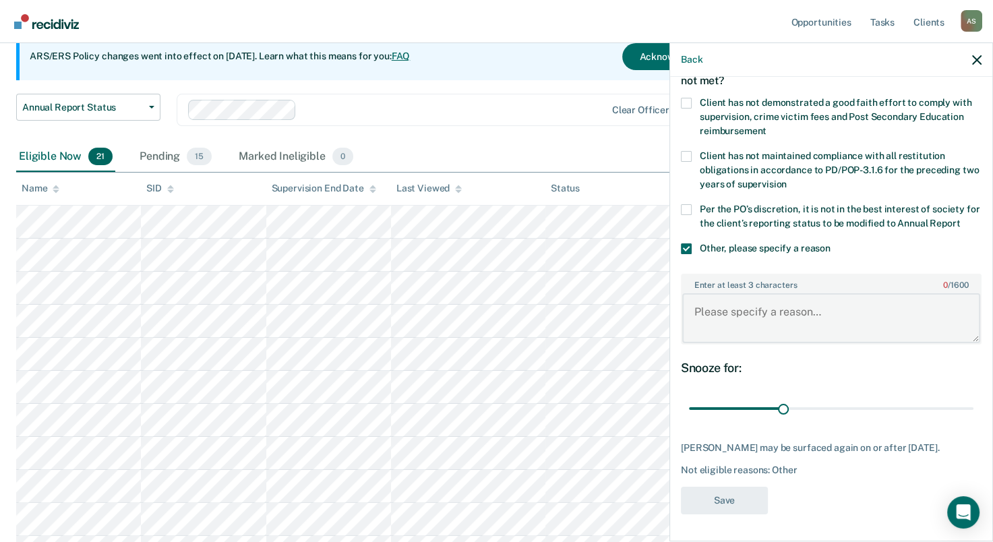
click at [786, 316] on textarea "Enter at least 3 characters 0 / 1600" at bounding box center [832, 318] width 298 height 50
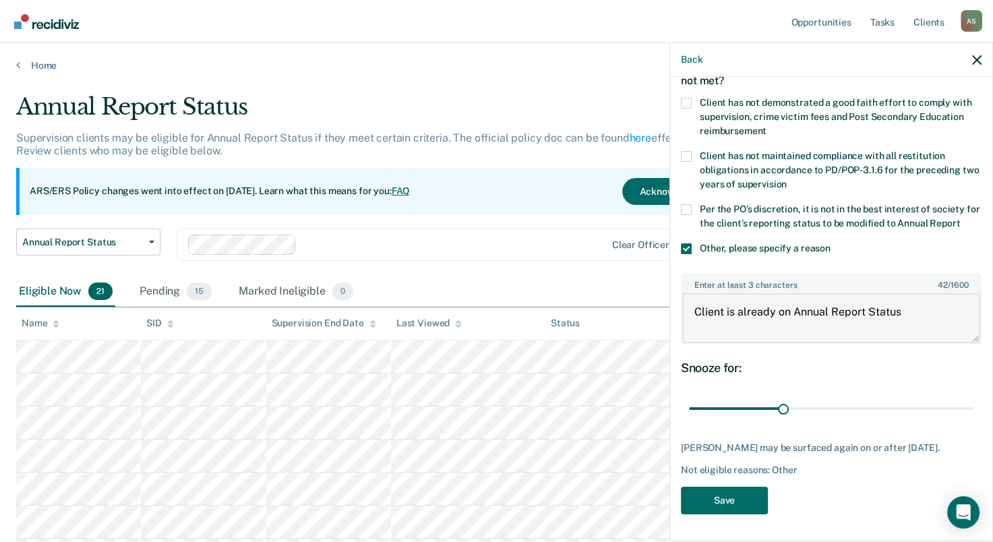
click at [901, 313] on textarea "Client is already on Annual Report Status" at bounding box center [832, 318] width 298 height 50
type textarea "Client is already on Annual Report Status."
click at [750, 509] on button "Save" at bounding box center [724, 501] width 87 height 28
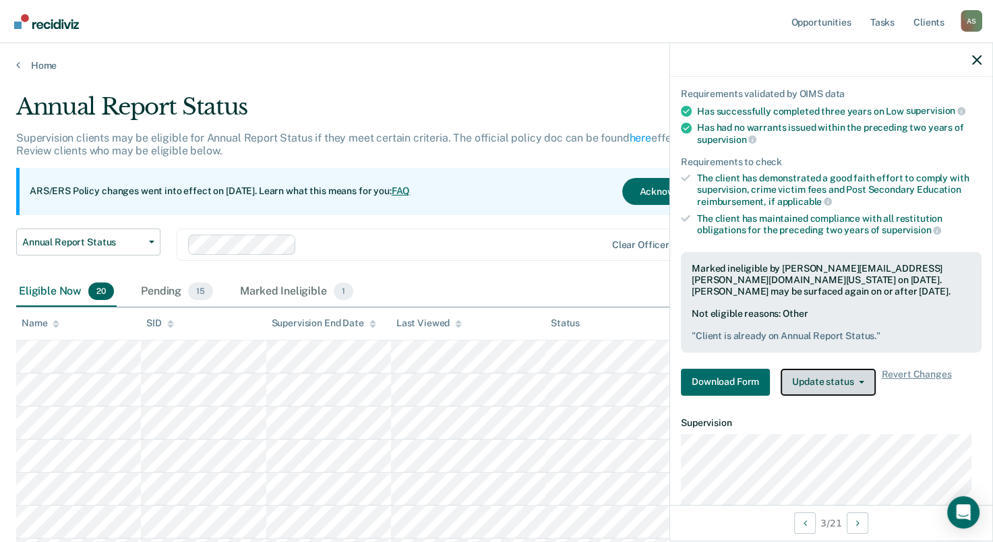
click at [860, 382] on button "Update status" at bounding box center [828, 382] width 95 height 27
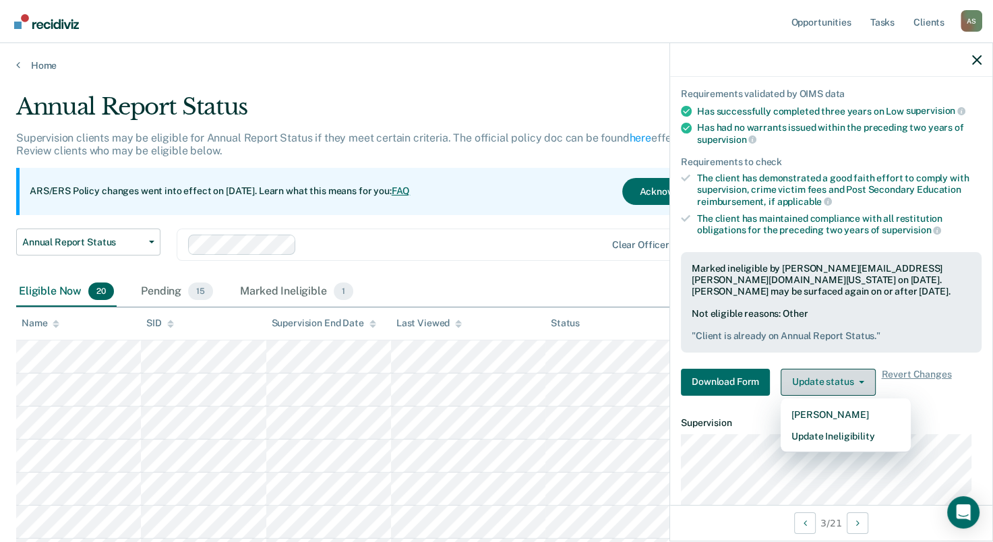
click at [860, 382] on button "Update status" at bounding box center [828, 382] width 95 height 27
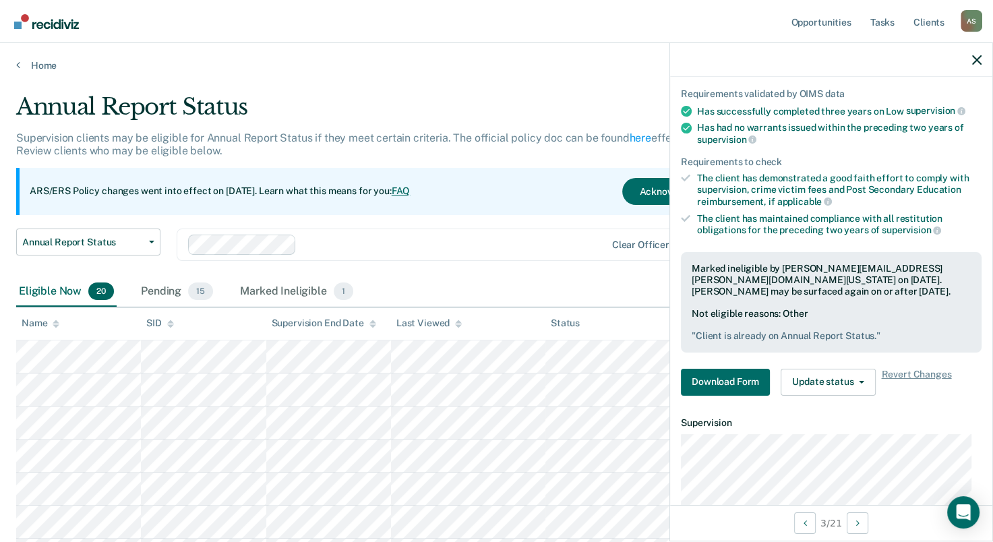
click at [439, 99] on div "Annual Report Status" at bounding box center [388, 112] width 745 height 38
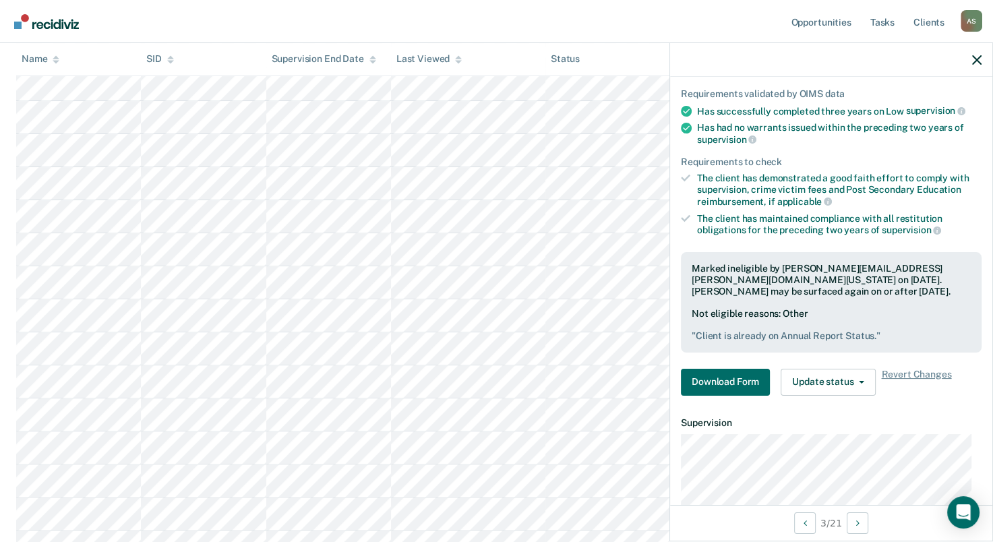
scroll to position [472, 0]
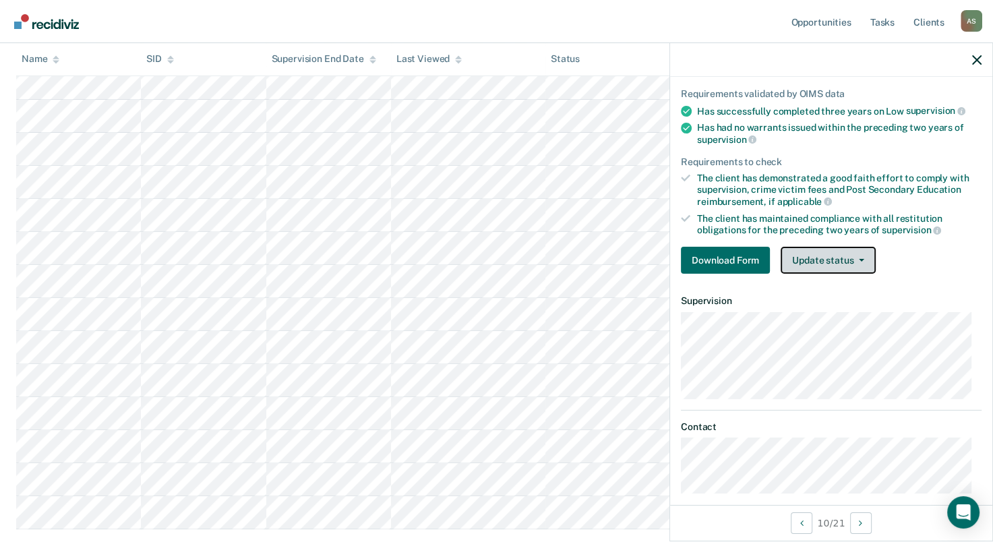
click at [852, 262] on button "Update status" at bounding box center [828, 260] width 95 height 27
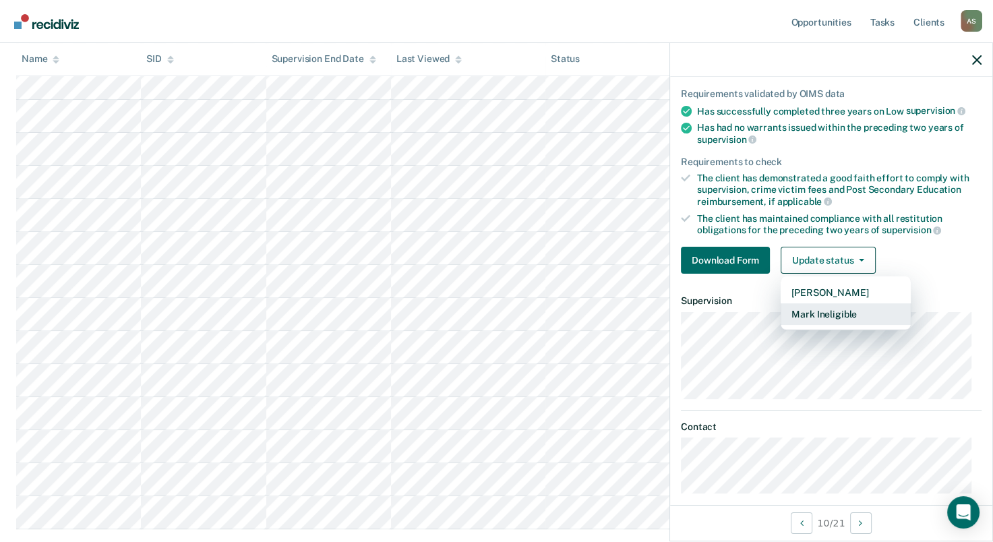
click at [858, 312] on button "Mark Ineligible" at bounding box center [846, 315] width 130 height 22
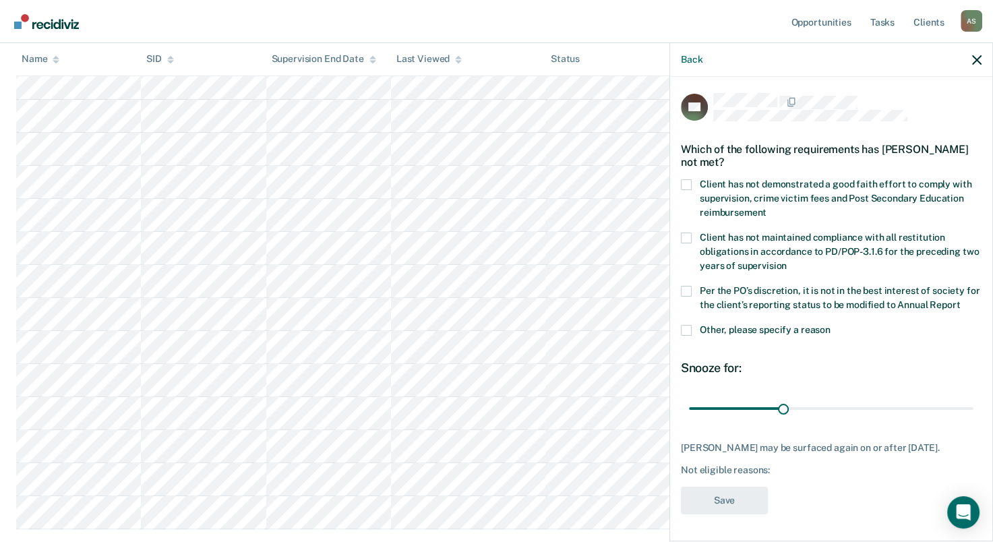
click at [687, 327] on span at bounding box center [686, 330] width 11 height 11
click at [831, 325] on input "Other, please specify a reason" at bounding box center [831, 325] width 0 height 0
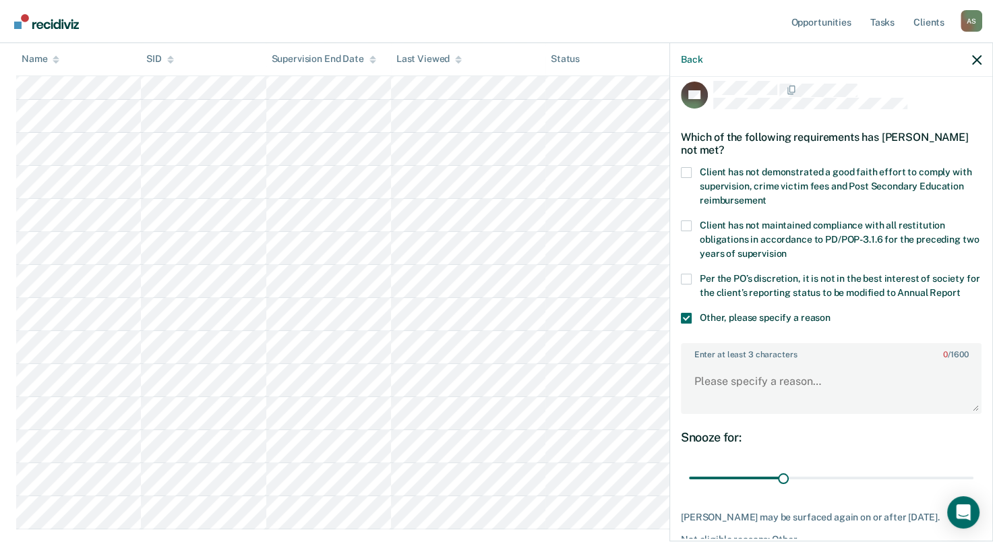
scroll to position [80, 0]
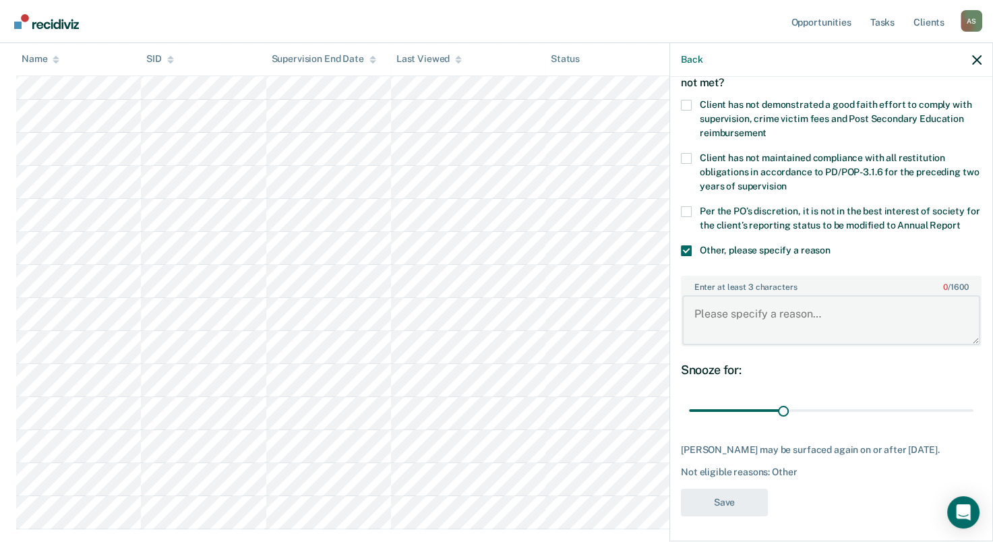
click at [847, 330] on textarea "Enter at least 3 characters 0 / 1600" at bounding box center [832, 320] width 298 height 50
type textarea "Client is on ERS status."
click at [726, 516] on button "Save" at bounding box center [724, 503] width 87 height 28
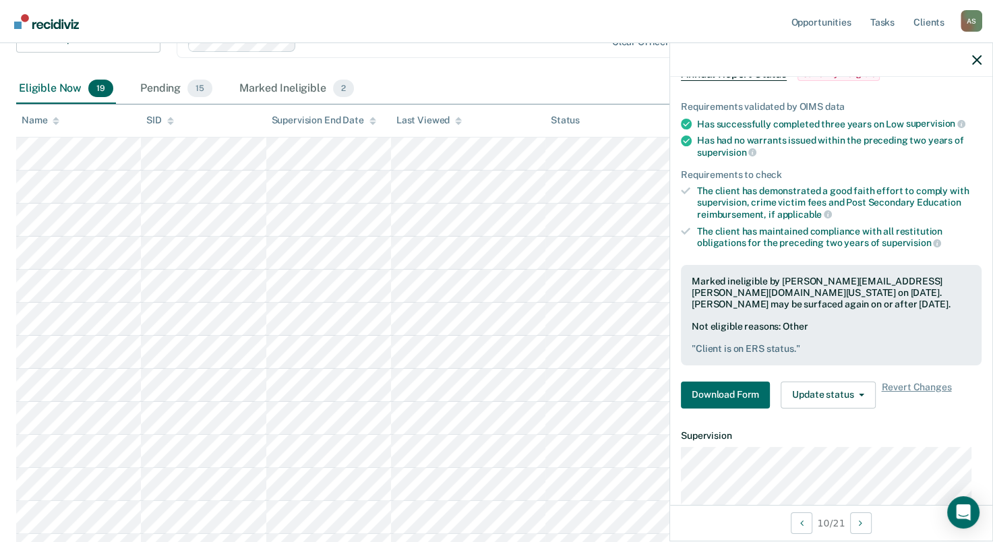
scroll to position [185, 0]
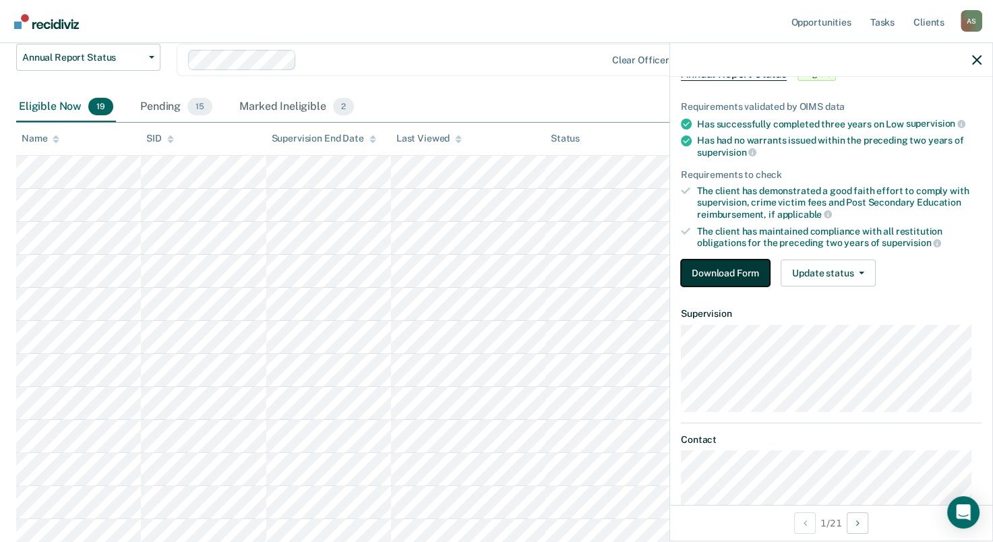
click at [734, 271] on button "Download Form" at bounding box center [725, 273] width 89 height 27
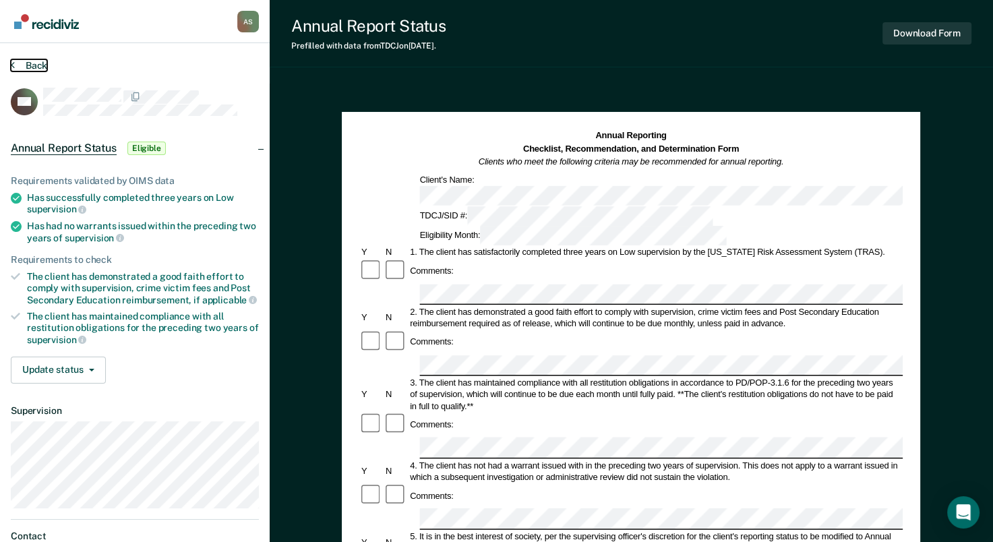
click at [35, 63] on button "Back" at bounding box center [29, 65] width 36 height 12
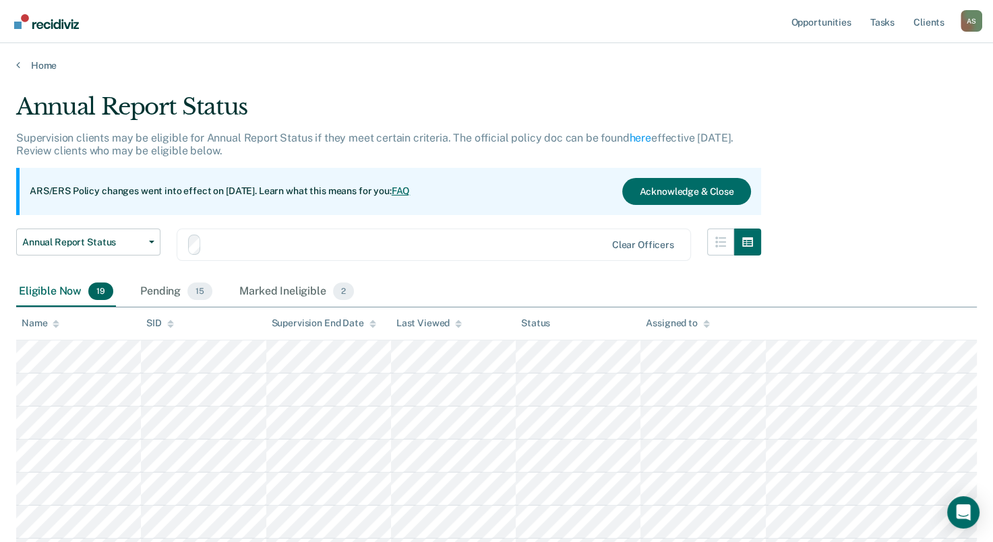
scroll to position [185, 0]
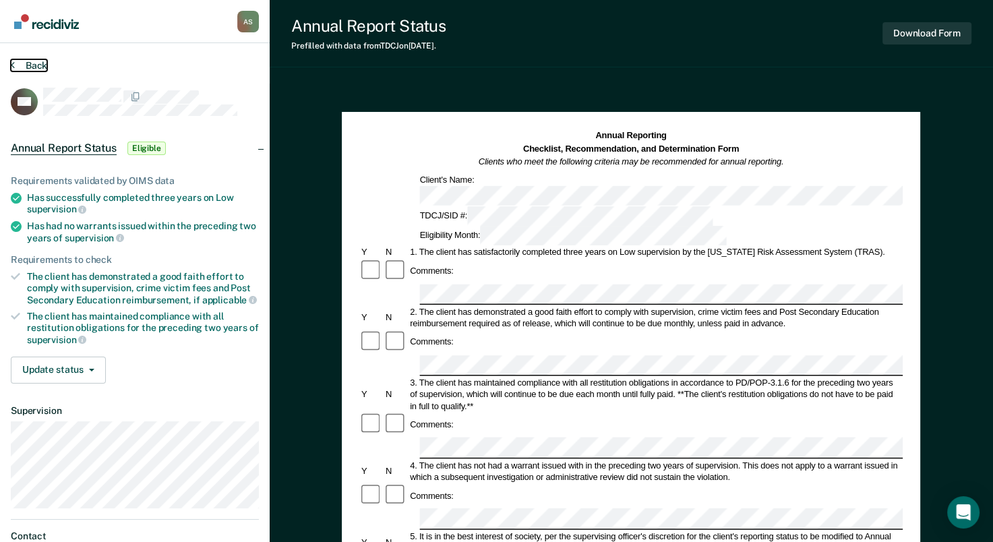
click at [37, 67] on button "Back" at bounding box center [29, 65] width 36 height 12
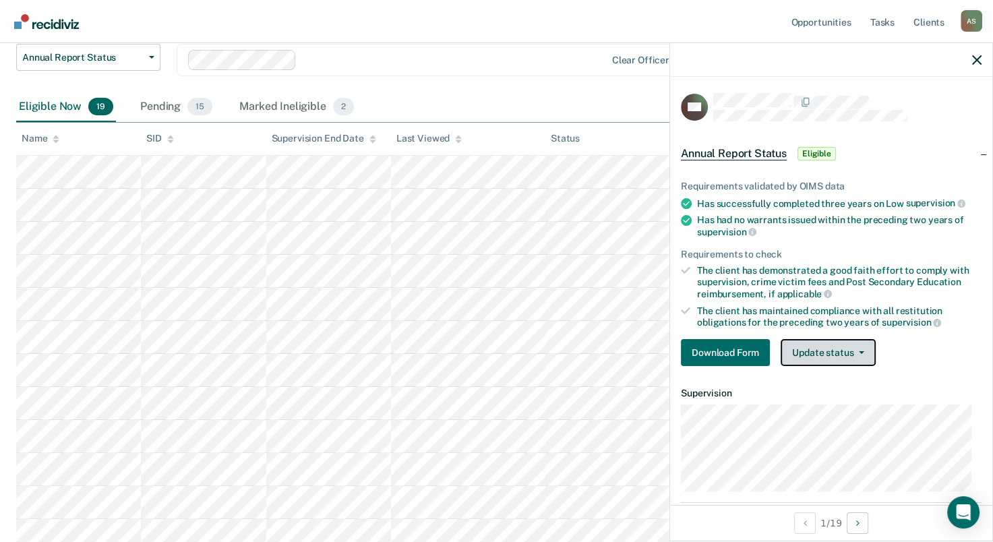
click at [864, 350] on button "Update status" at bounding box center [828, 352] width 95 height 27
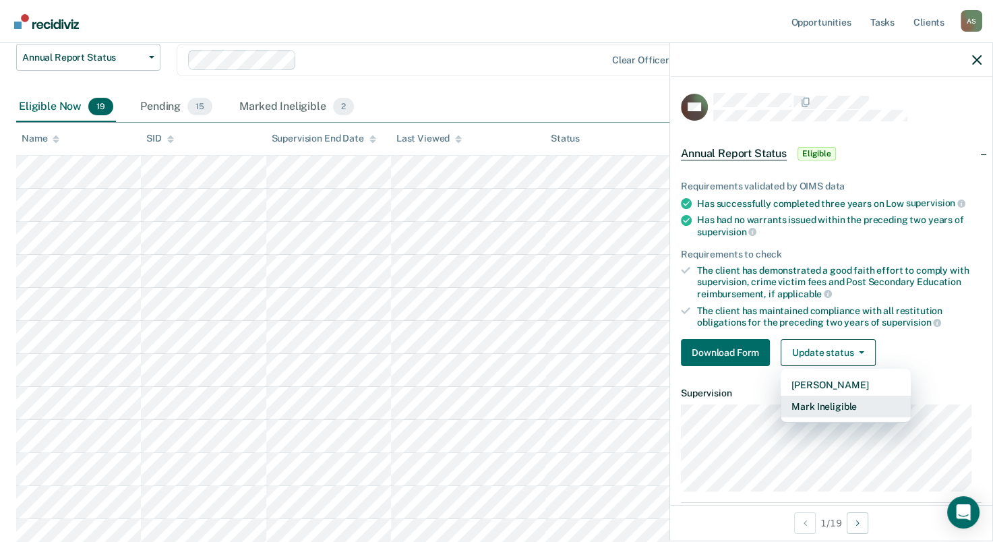
click at [869, 413] on button "Mark Ineligible" at bounding box center [846, 407] width 130 height 22
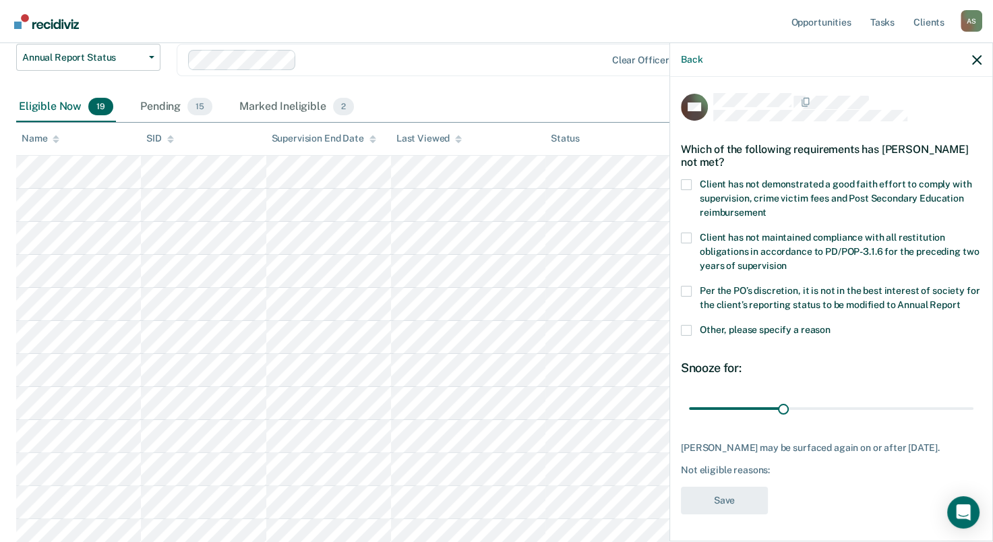
click at [681, 336] on span at bounding box center [686, 330] width 11 height 11
click at [831, 325] on input "Other, please specify a reason" at bounding box center [831, 325] width 0 height 0
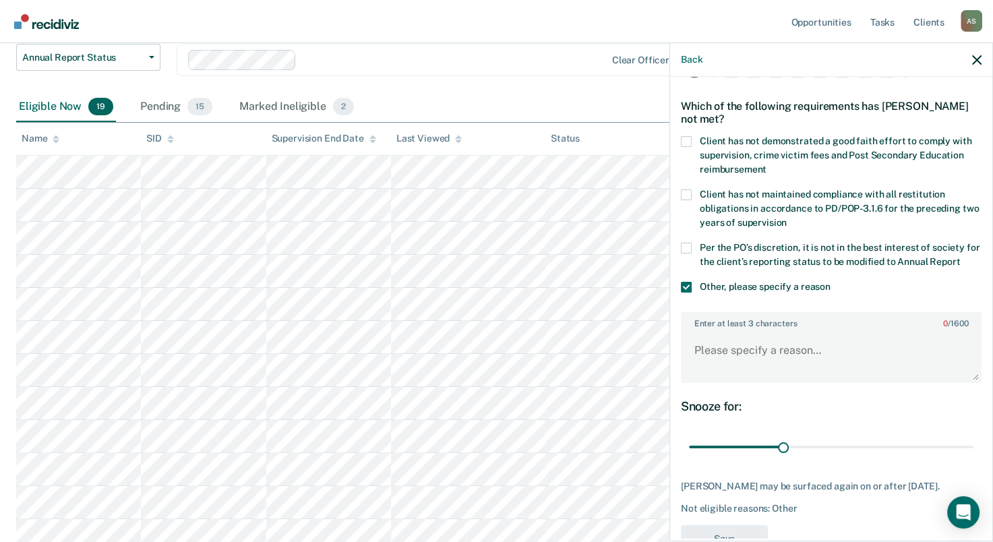
scroll to position [67, 0]
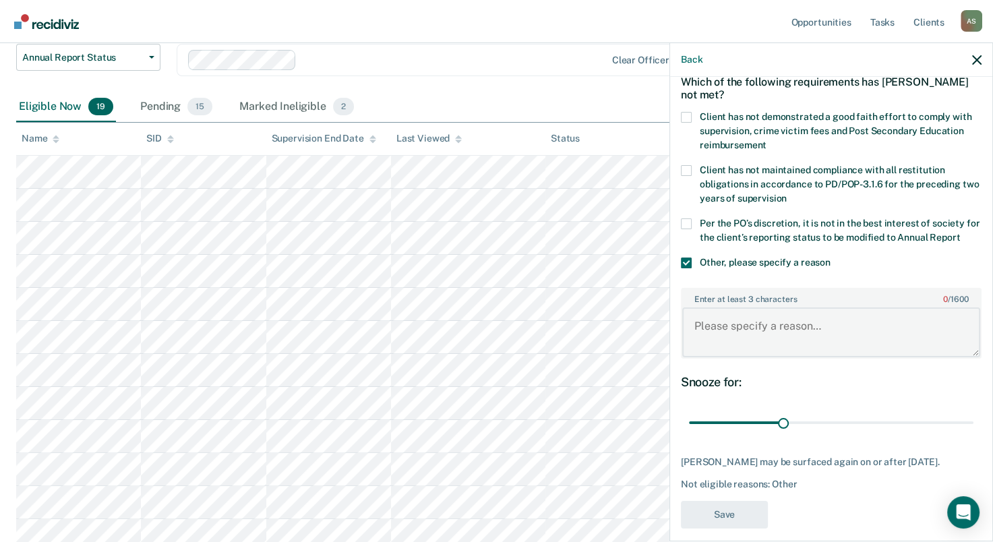
click at [772, 357] on textarea "Enter at least 3 characters 0 / 1600" at bounding box center [832, 333] width 298 height 50
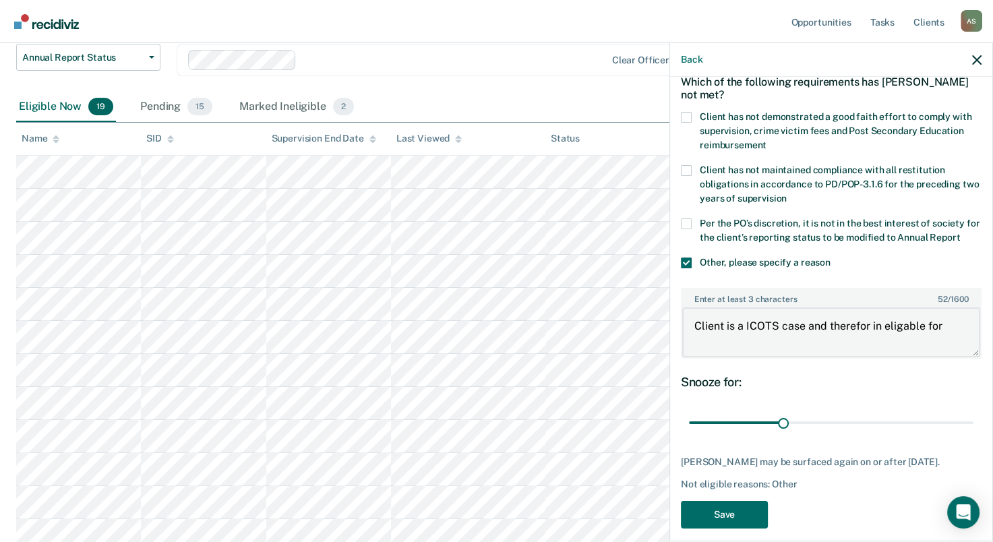
scroll to position [0, 0]
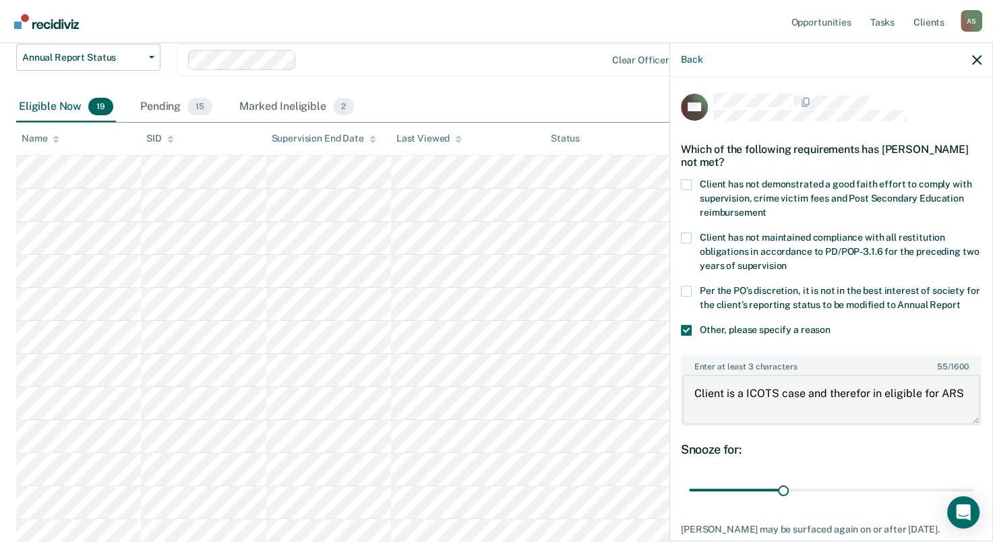
drag, startPoint x: 718, startPoint y: 418, endPoint x: 730, endPoint y: 418, distance: 12.1
click at [718, 417] on textarea "Client is a ICOTS case and therefor in eligible for ARS" at bounding box center [832, 400] width 298 height 50
click at [880, 407] on textarea "Client is a ICOTS case and therefor in eligible for ARS" at bounding box center [832, 400] width 298 height 50
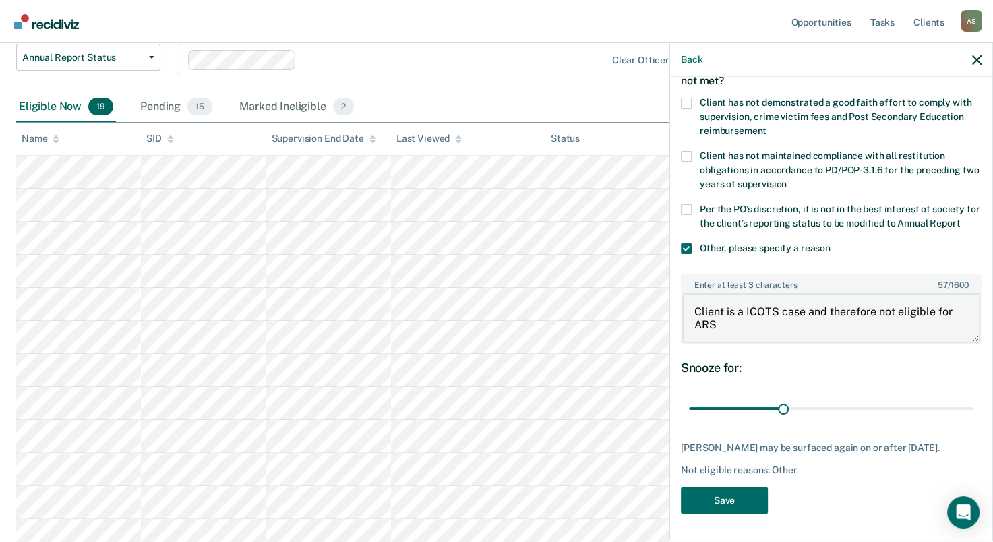
scroll to position [92, 0]
type textarea "Client is a ICOTS case and therefore not eligible for ARS"
drag, startPoint x: 790, startPoint y: 408, endPoint x: 960, endPoint y: 403, distance: 170.1
type input "90"
click at [959, 403] on input "range" at bounding box center [831, 409] width 285 height 24
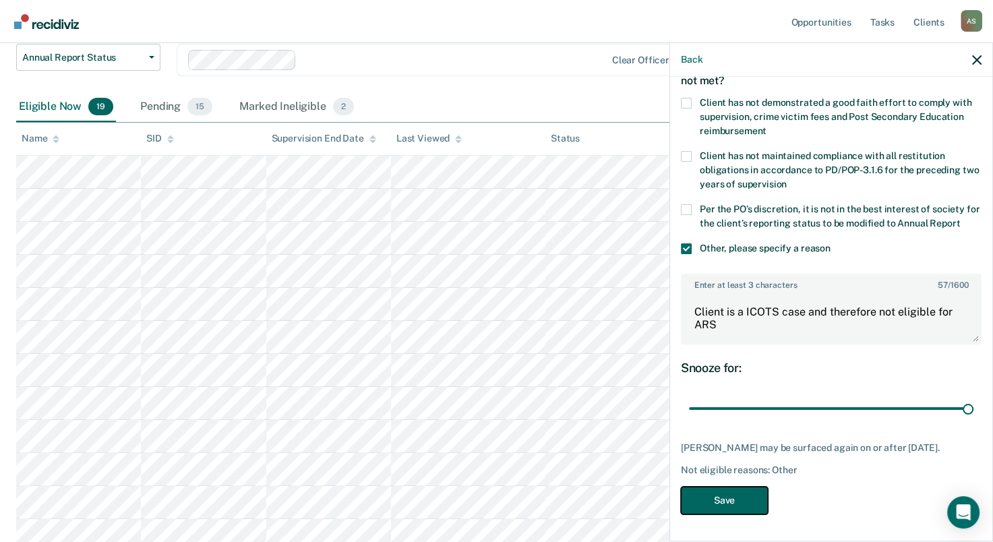
click at [747, 505] on button "Save" at bounding box center [724, 501] width 87 height 28
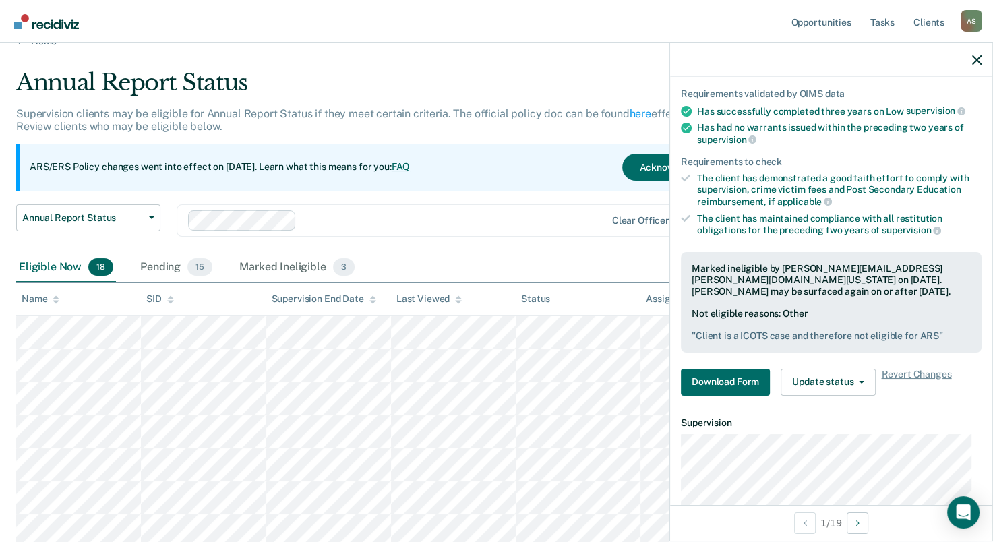
scroll to position [0, 0]
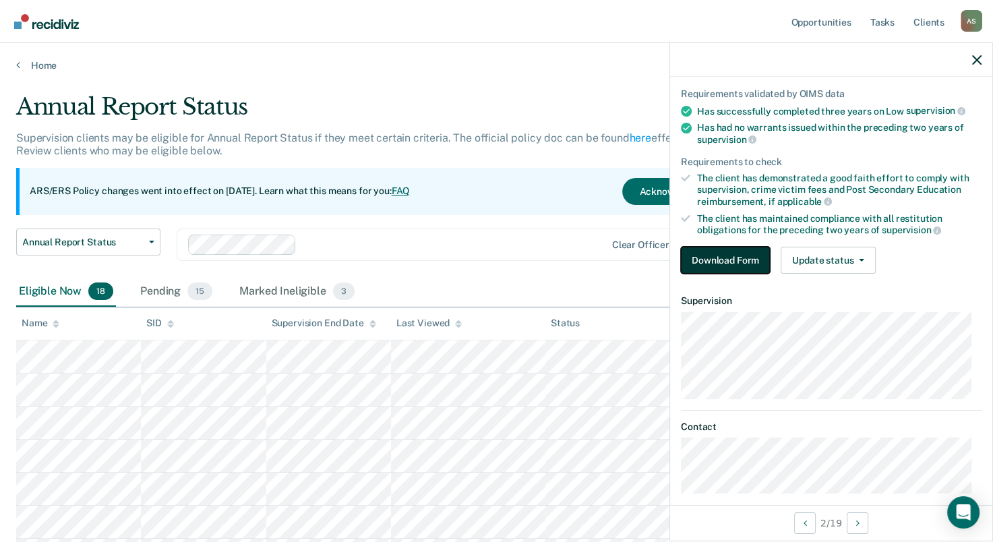
click at [734, 261] on button "Download Form" at bounding box center [725, 260] width 89 height 27
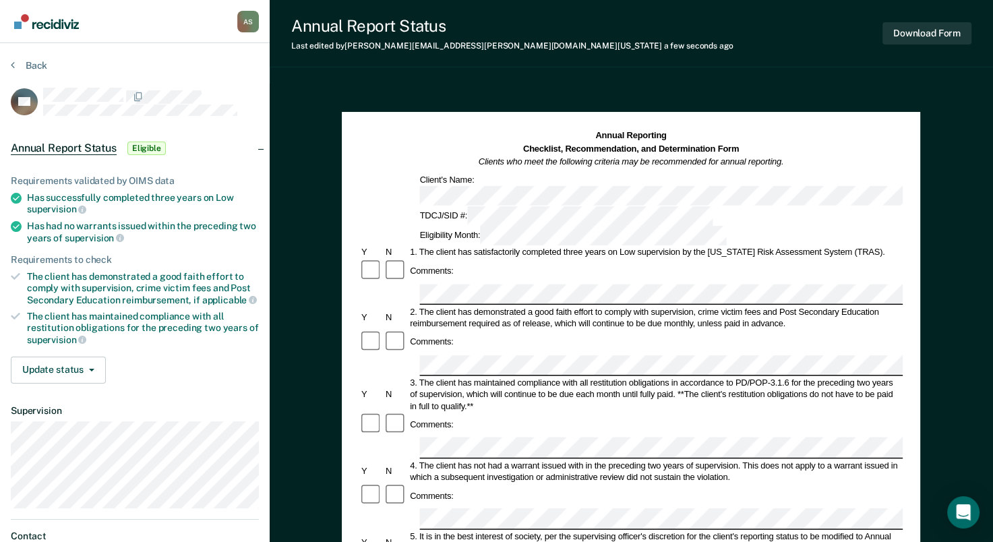
click at [148, 148] on span "Eligible" at bounding box center [146, 148] width 38 height 13
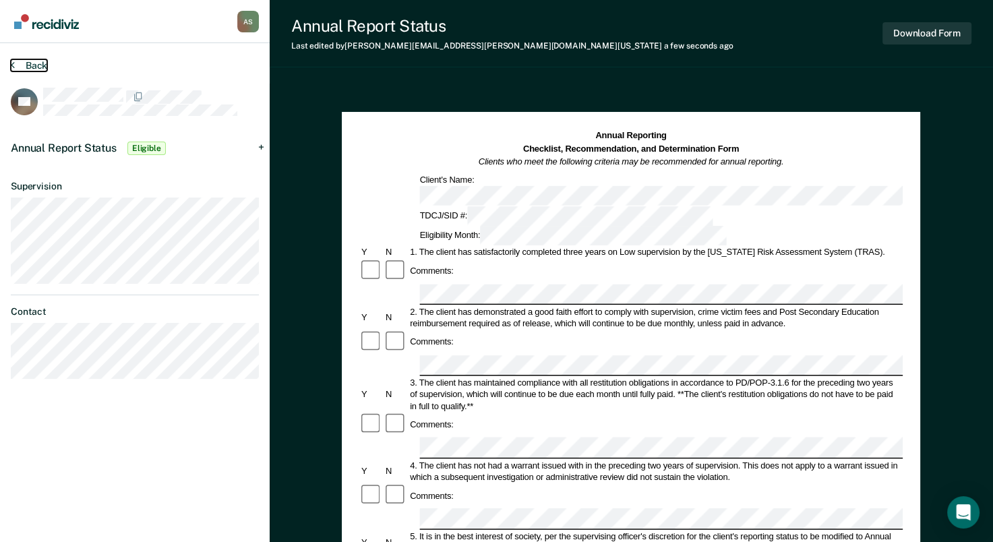
click at [34, 62] on button "Back" at bounding box center [29, 65] width 36 height 12
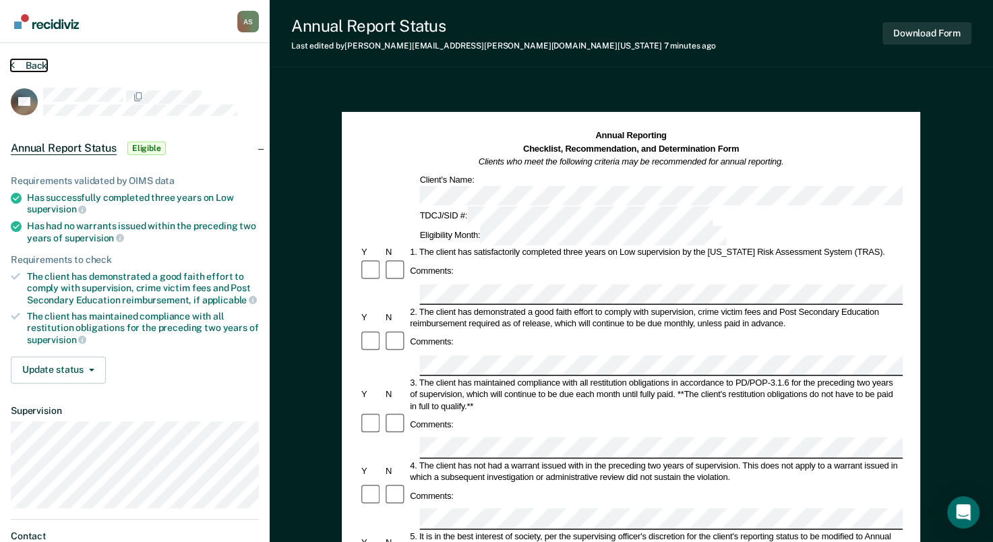
click at [27, 65] on button "Back" at bounding box center [29, 65] width 36 height 12
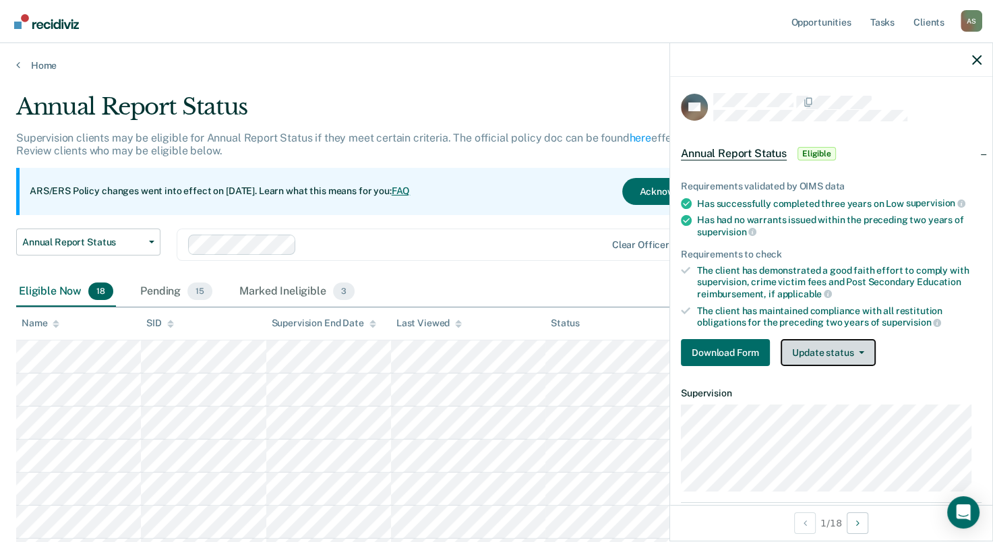
click at [861, 351] on button "Update status" at bounding box center [828, 352] width 95 height 27
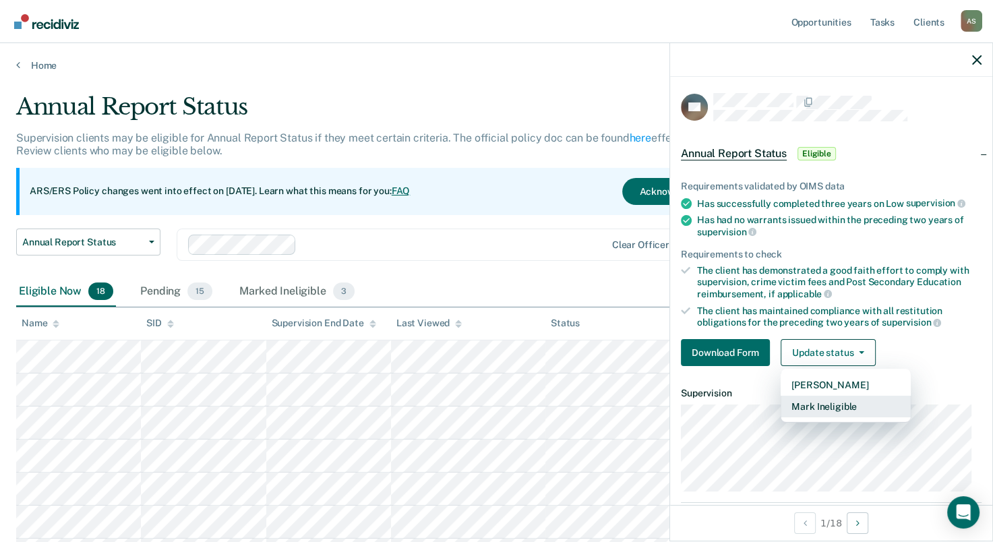
click at [871, 407] on button "Mark Ineligible" at bounding box center [846, 407] width 130 height 22
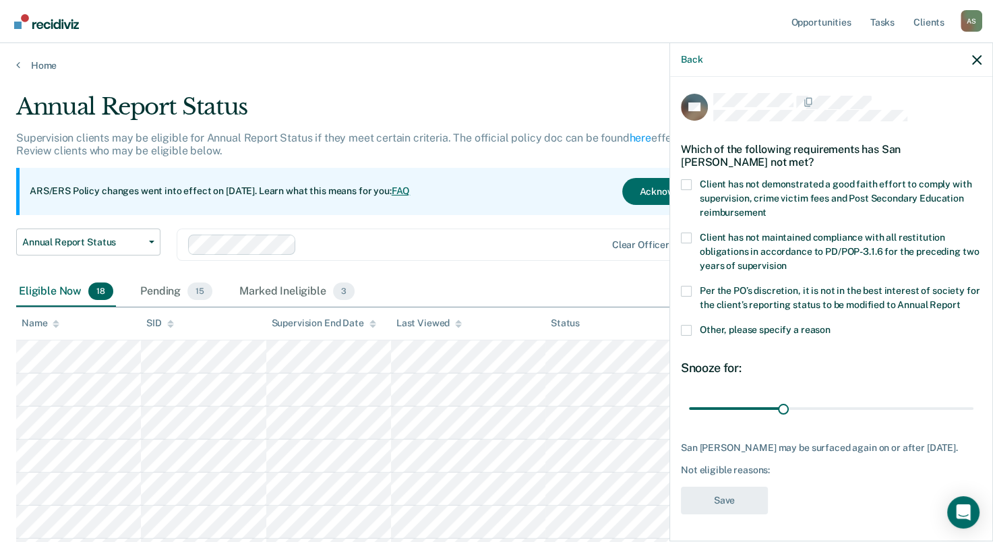
scroll to position [12, 0]
drag, startPoint x: 781, startPoint y: 413, endPoint x: 977, endPoint y: 402, distance: 196.6
type input "90"
click at [974, 402] on input "range" at bounding box center [831, 409] width 285 height 24
click at [691, 332] on label "Other, please specify a reason" at bounding box center [831, 332] width 301 height 14
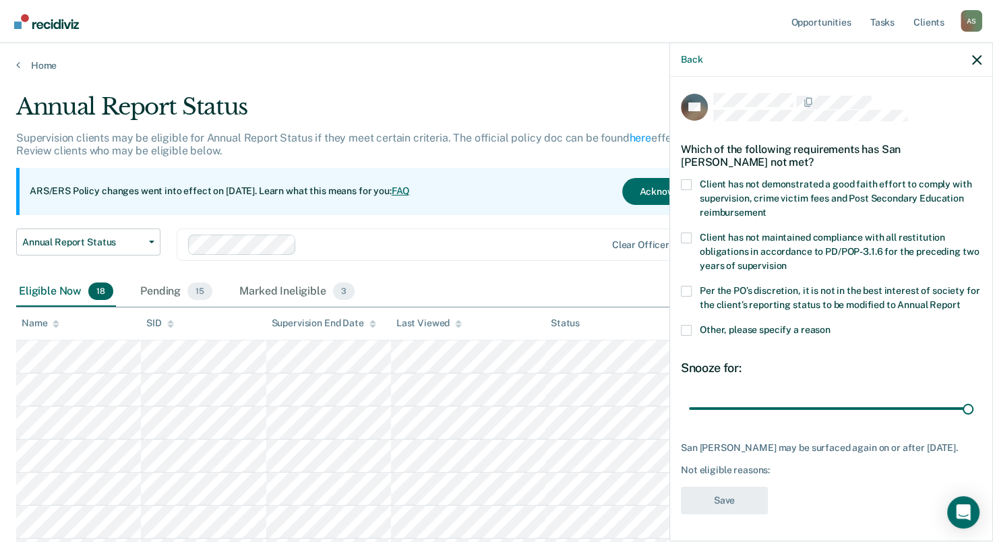
click at [831, 325] on input "Other, please specify a reason" at bounding box center [831, 325] width 0 height 0
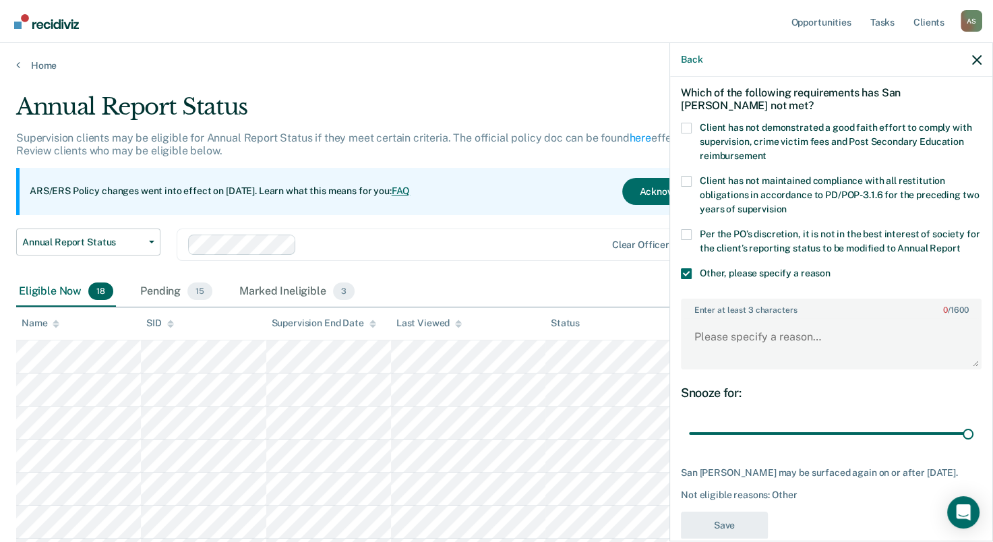
scroll to position [104, 0]
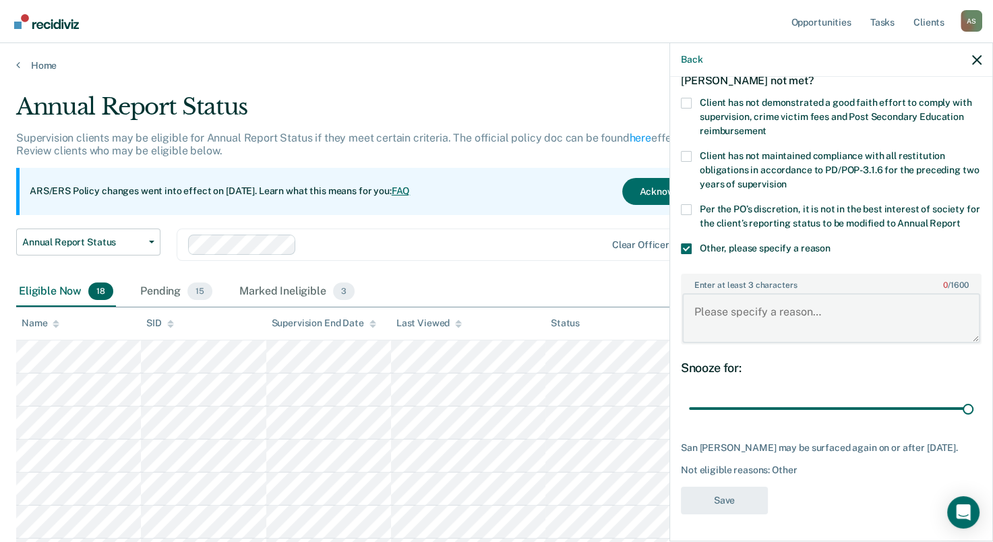
click at [760, 295] on textarea "Enter at least 3 characters 0 / 1600" at bounding box center [832, 318] width 298 height 50
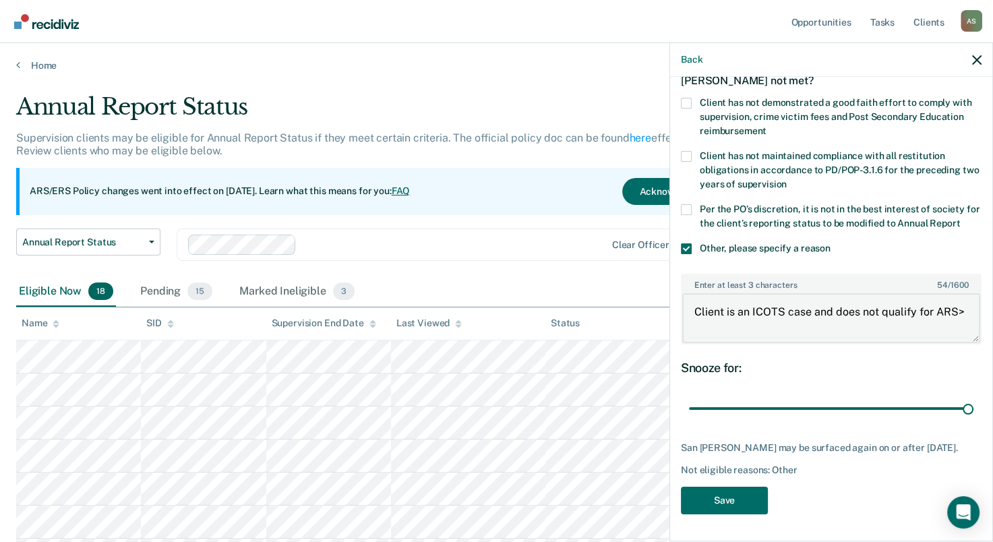
click at [724, 314] on textarea "Client is an ICOTS case and does not qualify for ARS>" at bounding box center [832, 318] width 298 height 50
drag, startPoint x: 751, startPoint y: 307, endPoint x: 741, endPoint y: 317, distance: 14.8
type textarea "Client is an ICOTS case and does not qualify for Annual Report Status."
click at [751, 502] on button "Save" at bounding box center [724, 501] width 87 height 28
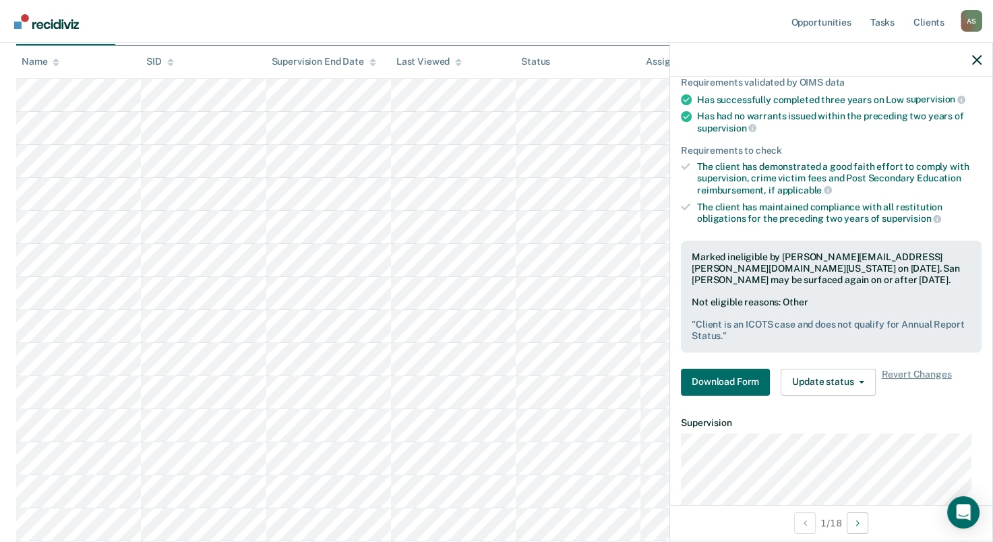
scroll to position [270, 0]
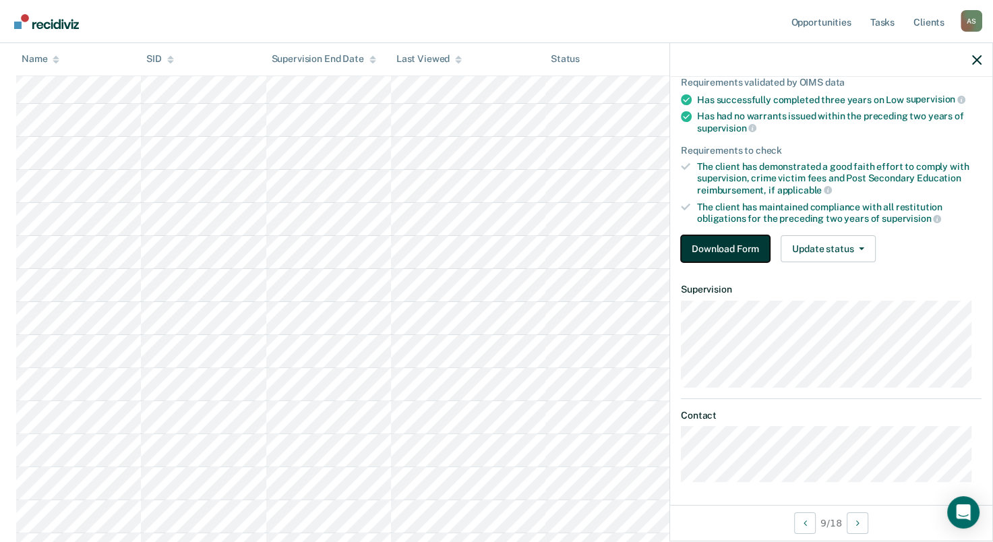
click at [720, 247] on button "Download Form" at bounding box center [725, 248] width 89 height 27
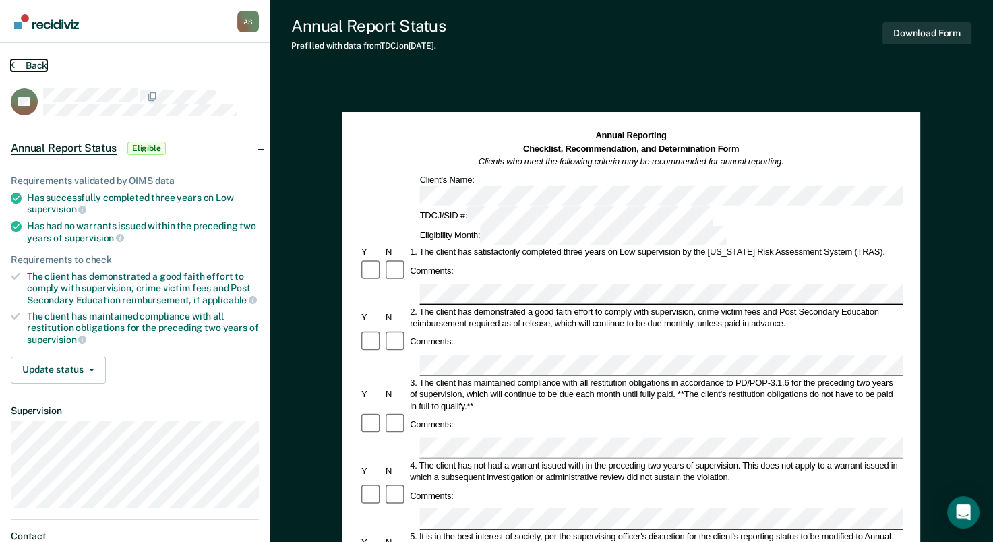
click at [45, 63] on button "Back" at bounding box center [29, 65] width 36 height 12
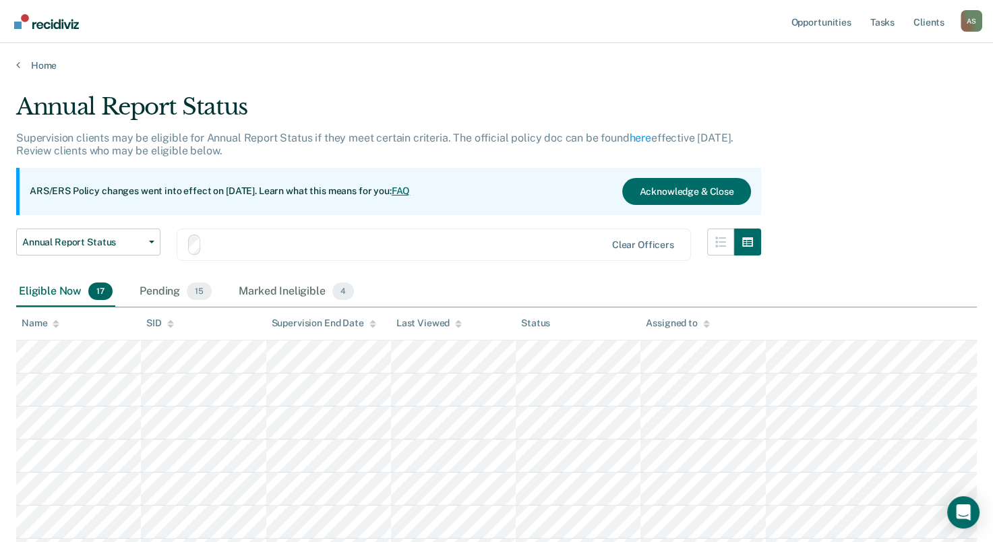
scroll to position [270, 0]
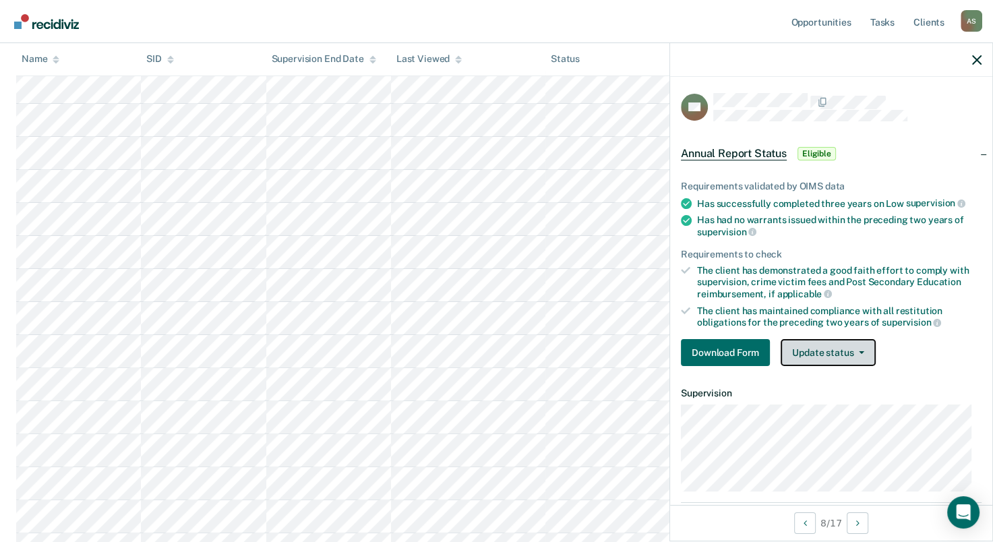
click at [841, 350] on button "Update status" at bounding box center [828, 352] width 95 height 27
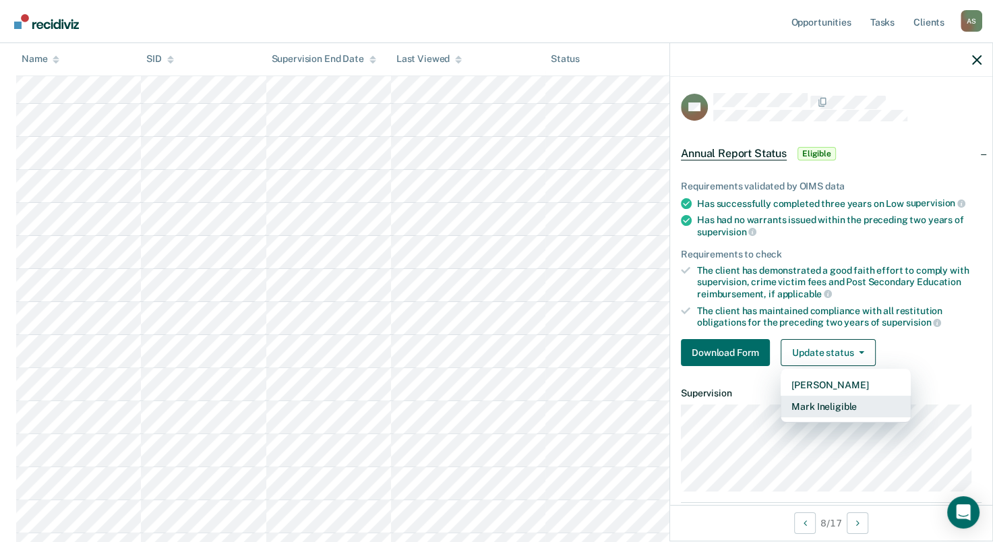
click at [865, 407] on button "Mark Ineligible" at bounding box center [846, 407] width 130 height 22
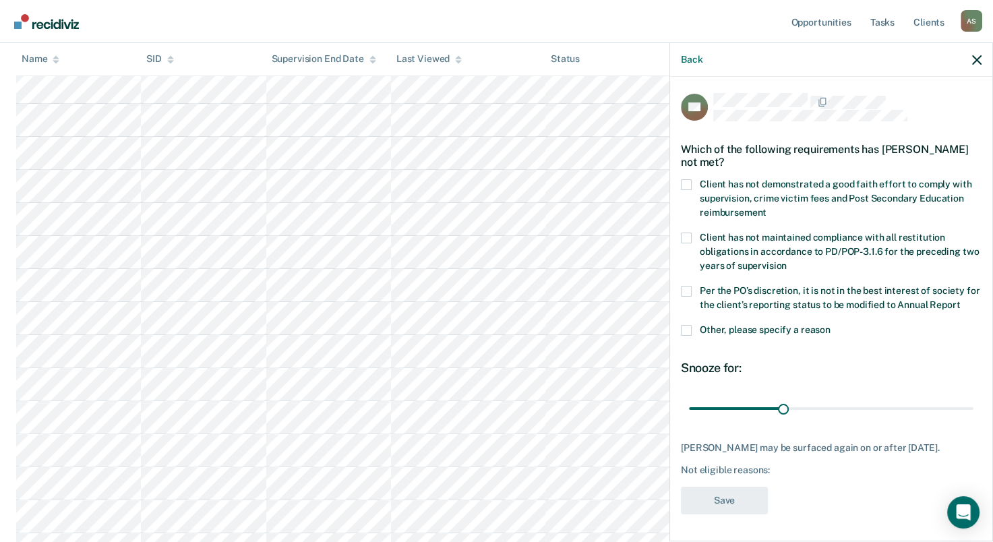
click at [686, 336] on span at bounding box center [686, 330] width 11 height 11
click at [831, 325] on input "Other, please specify a reason" at bounding box center [831, 325] width 0 height 0
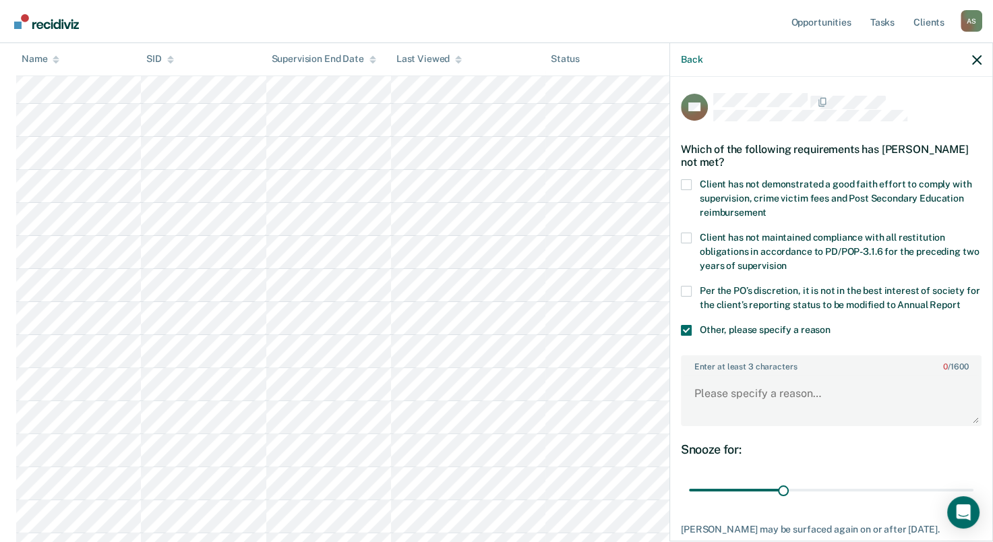
scroll to position [104, 0]
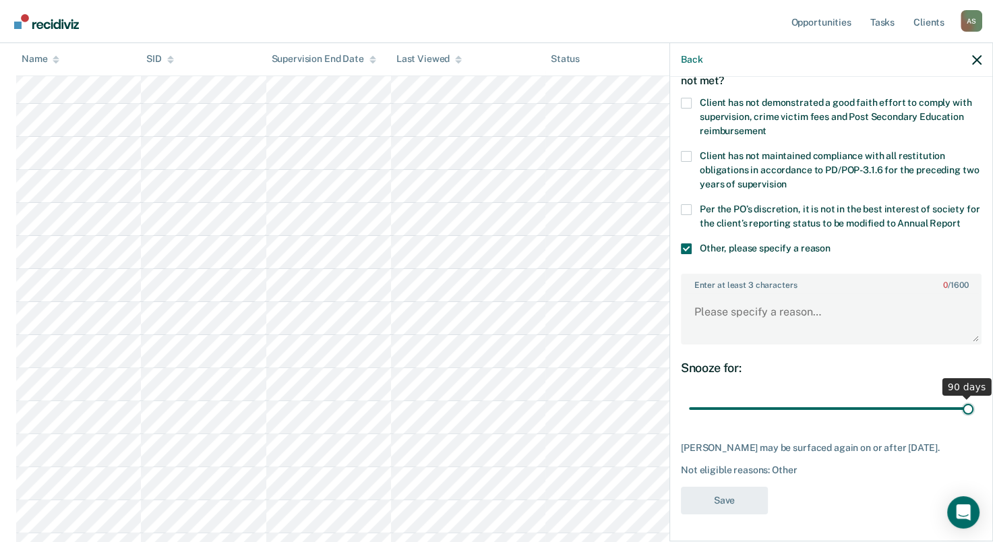
drag, startPoint x: 780, startPoint y: 399, endPoint x: 1021, endPoint y: 405, distance: 241.6
type input "90"
click at [974, 405] on input "range" at bounding box center [831, 409] width 285 height 24
click at [790, 311] on textarea "Enter at least 3 characters 0 / 1600" at bounding box center [832, 318] width 298 height 50
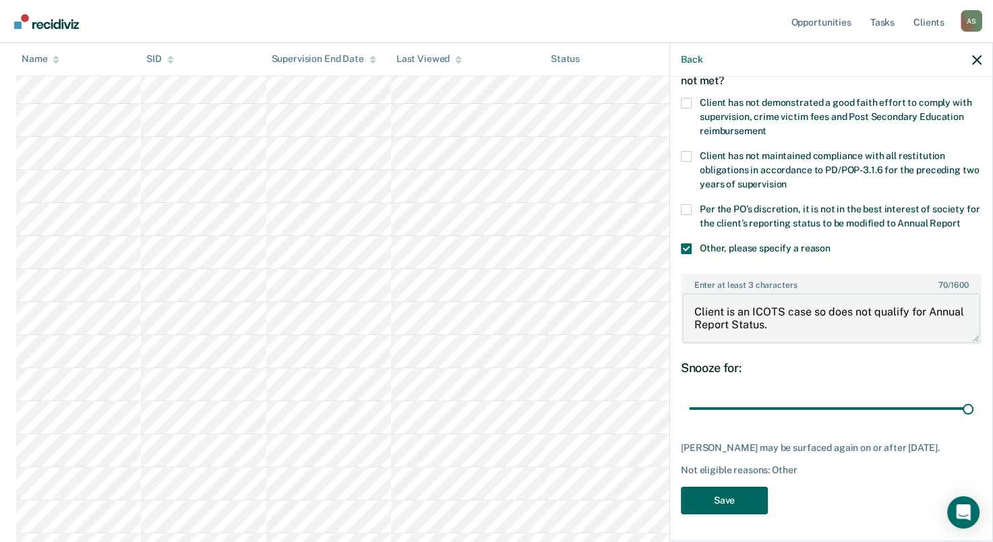
type textarea "Client is an ICOTS case so does not qualify for Annual Report Status."
click at [728, 502] on button "Save" at bounding box center [724, 501] width 87 height 28
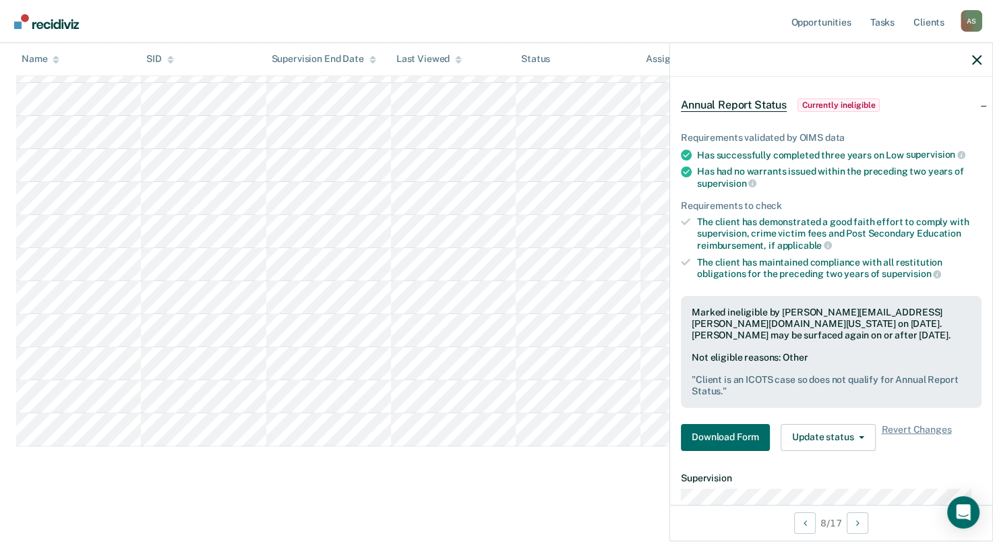
scroll to position [0, 0]
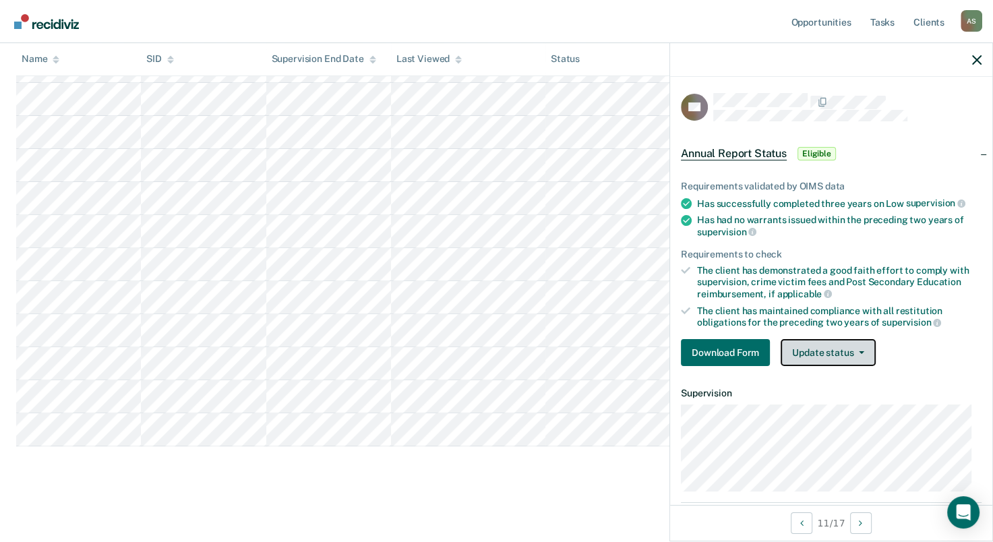
click at [844, 357] on button "Update status" at bounding box center [828, 352] width 95 height 27
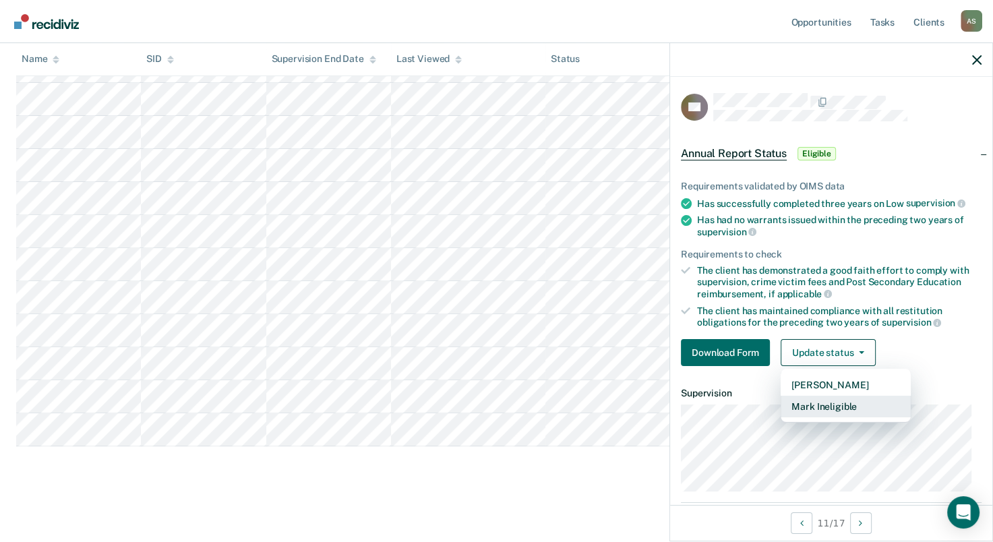
click at [851, 407] on button "Mark Ineligible" at bounding box center [846, 407] width 130 height 22
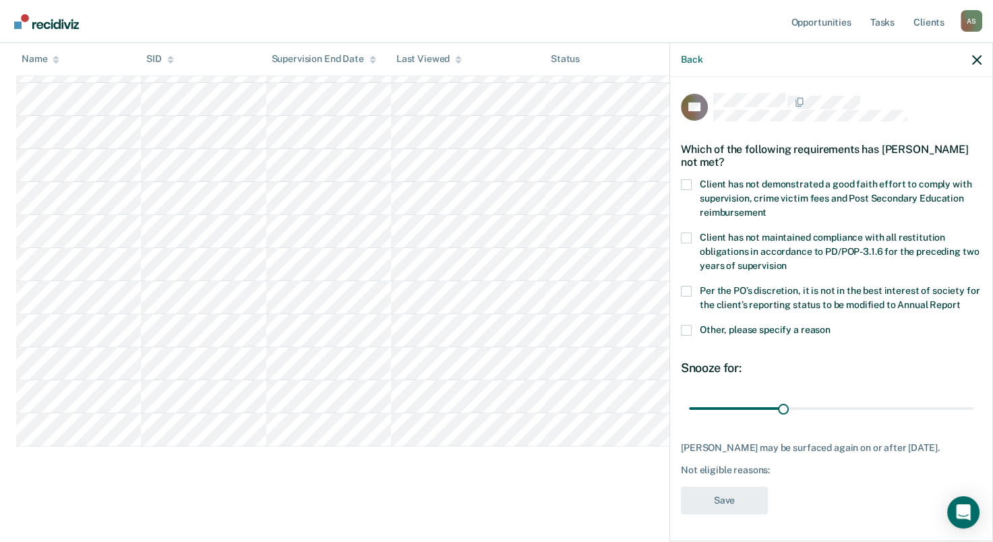
scroll to position [12, 0]
drag, startPoint x: 780, startPoint y: 407, endPoint x: 1008, endPoint y: 415, distance: 228.1
type input "90"
click at [974, 415] on input "range" at bounding box center [831, 409] width 285 height 24
click at [689, 335] on span at bounding box center [686, 330] width 11 height 11
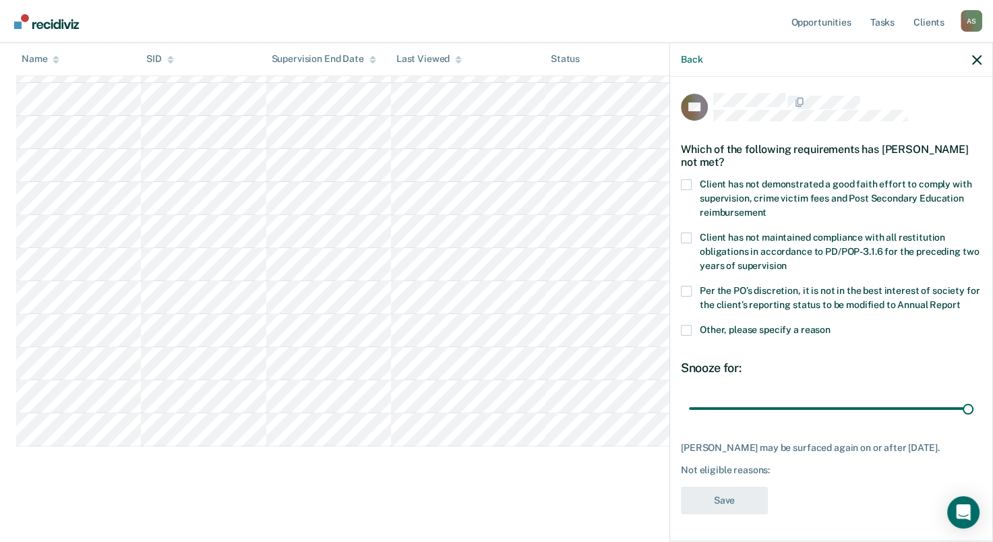
click at [831, 325] on input "Other, please specify a reason" at bounding box center [831, 325] width 0 height 0
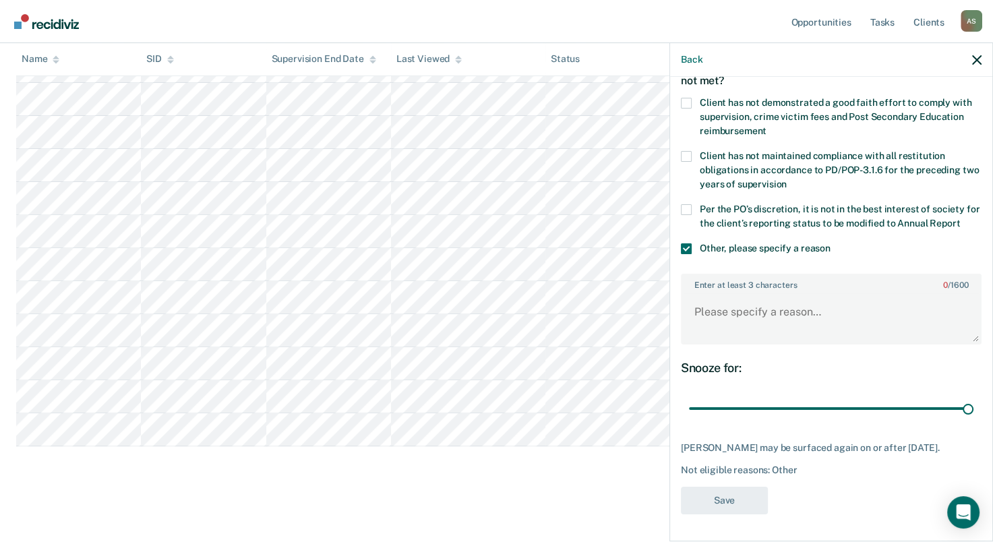
scroll to position [92, 0]
click at [759, 323] on textarea "Enter at least 3 characters 0 / 1600" at bounding box center [832, 318] width 298 height 50
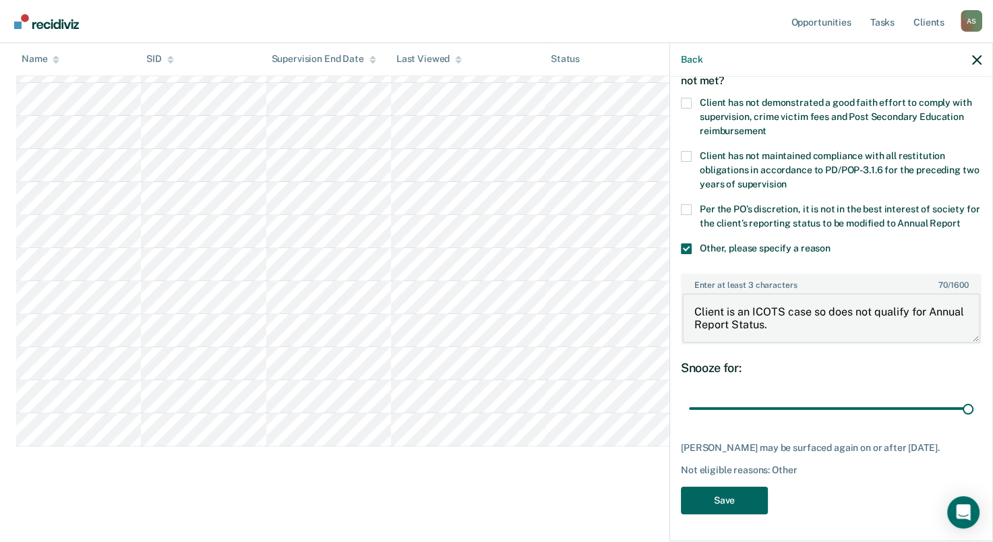
type textarea "Client is an ICOTS case so does not qualify for Annual Report Status."
click at [751, 500] on button "Save" at bounding box center [724, 501] width 87 height 28
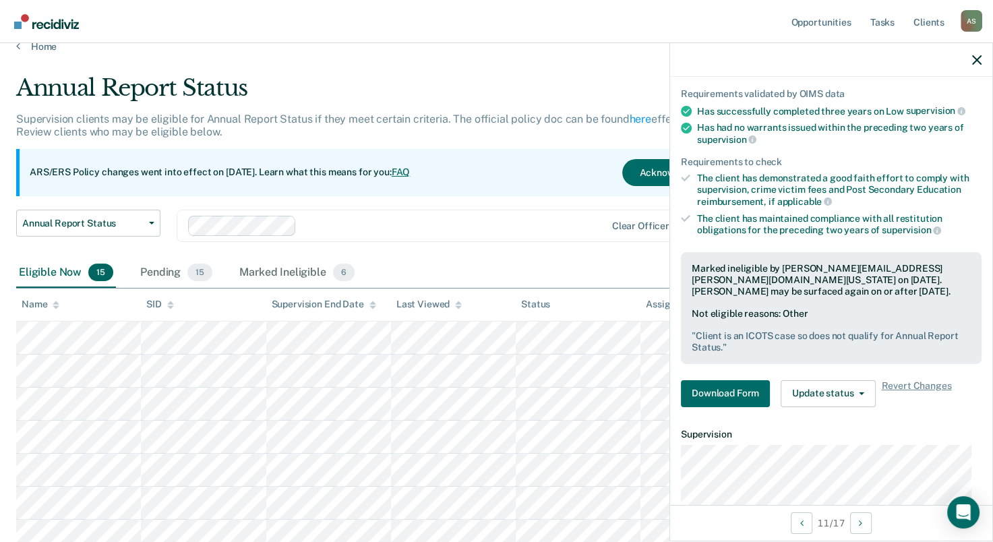
scroll to position [0, 0]
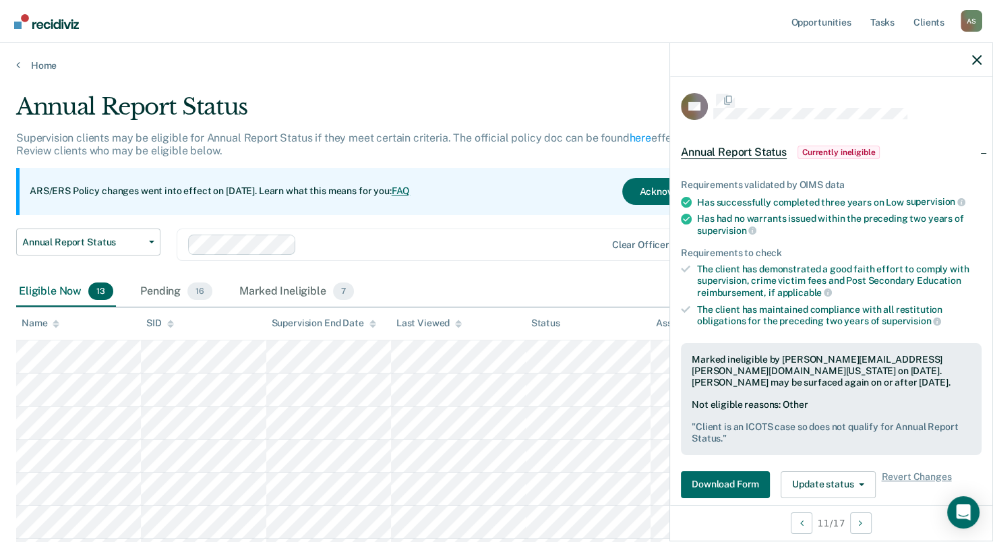
scroll to position [92, 0]
